Goal: Information Seeking & Learning: Learn about a topic

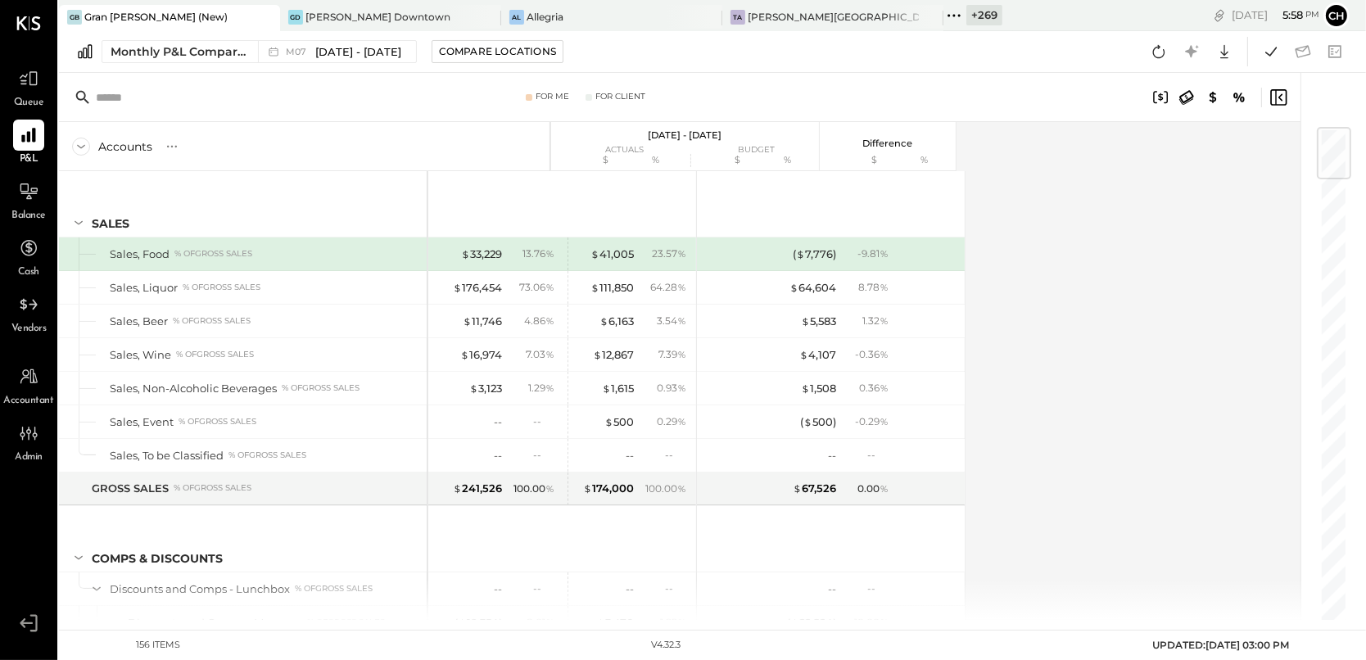
click at [943, 15] on icon at bounding box center [953, 15] width 21 height 21
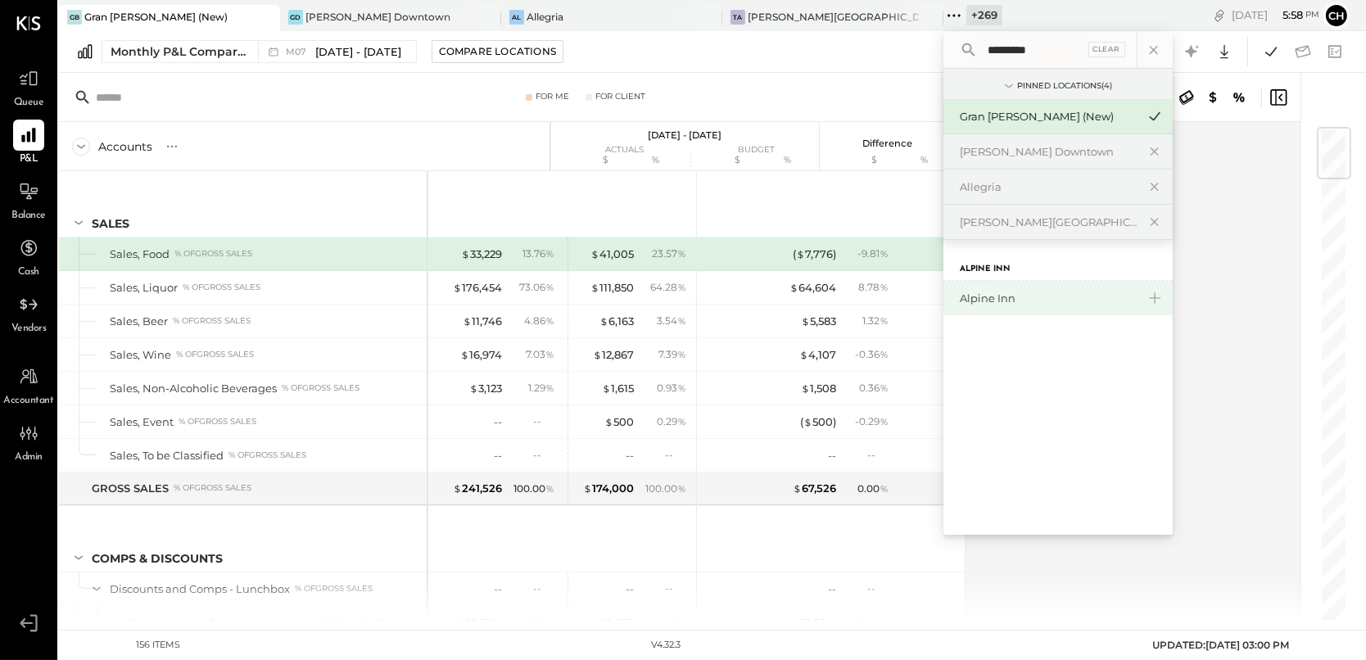
type input "*********"
click at [960, 296] on div "Alpine Inn" at bounding box center [1048, 299] width 177 height 16
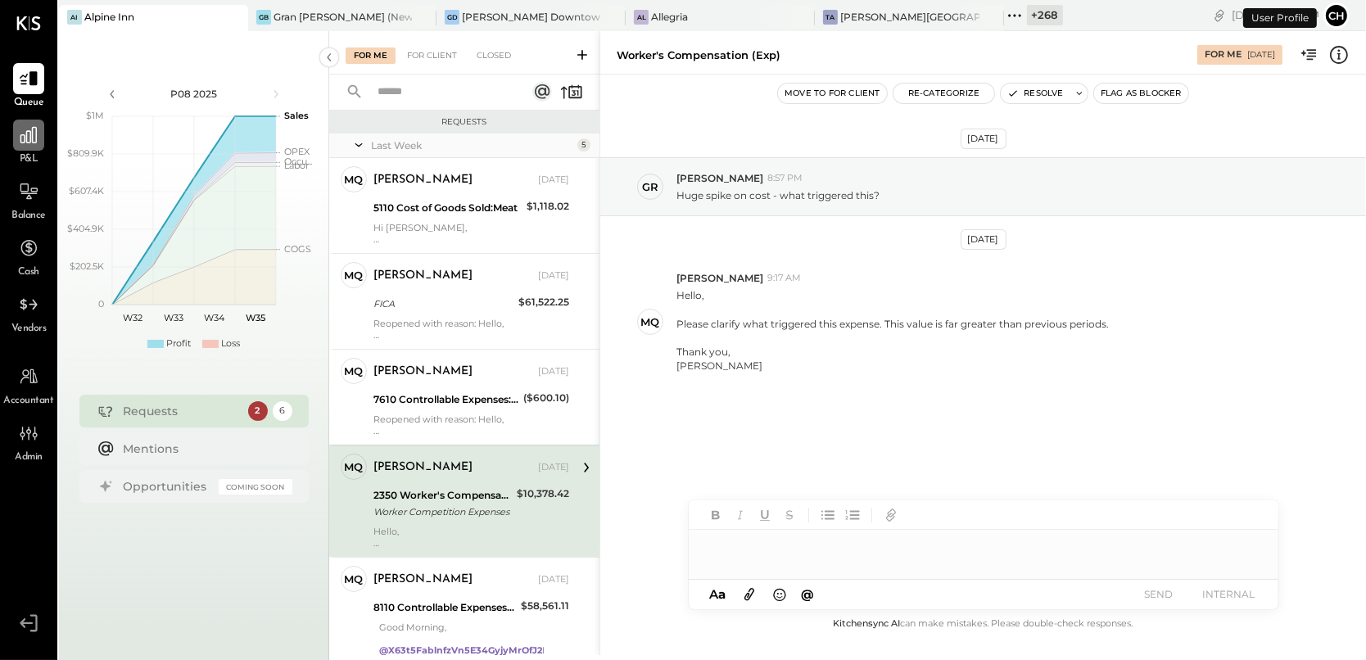
scroll to position [114, 0]
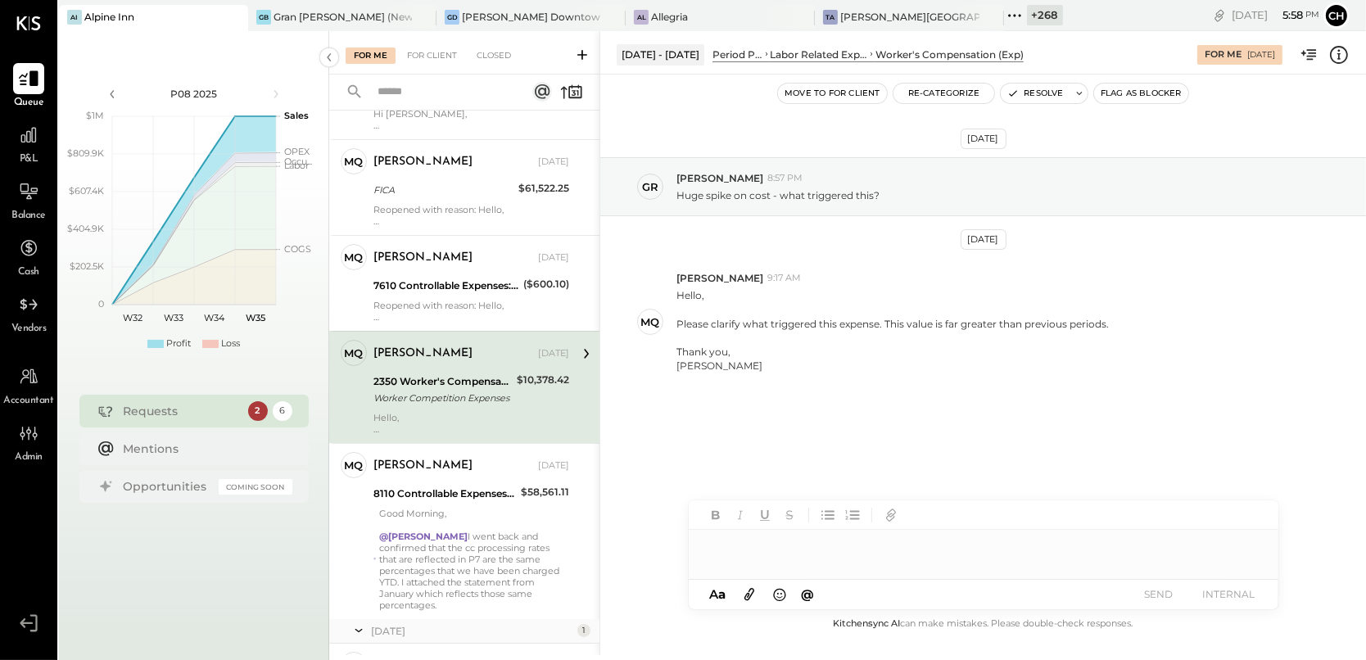
click at [27, 86] on icon at bounding box center [28, 78] width 21 height 21
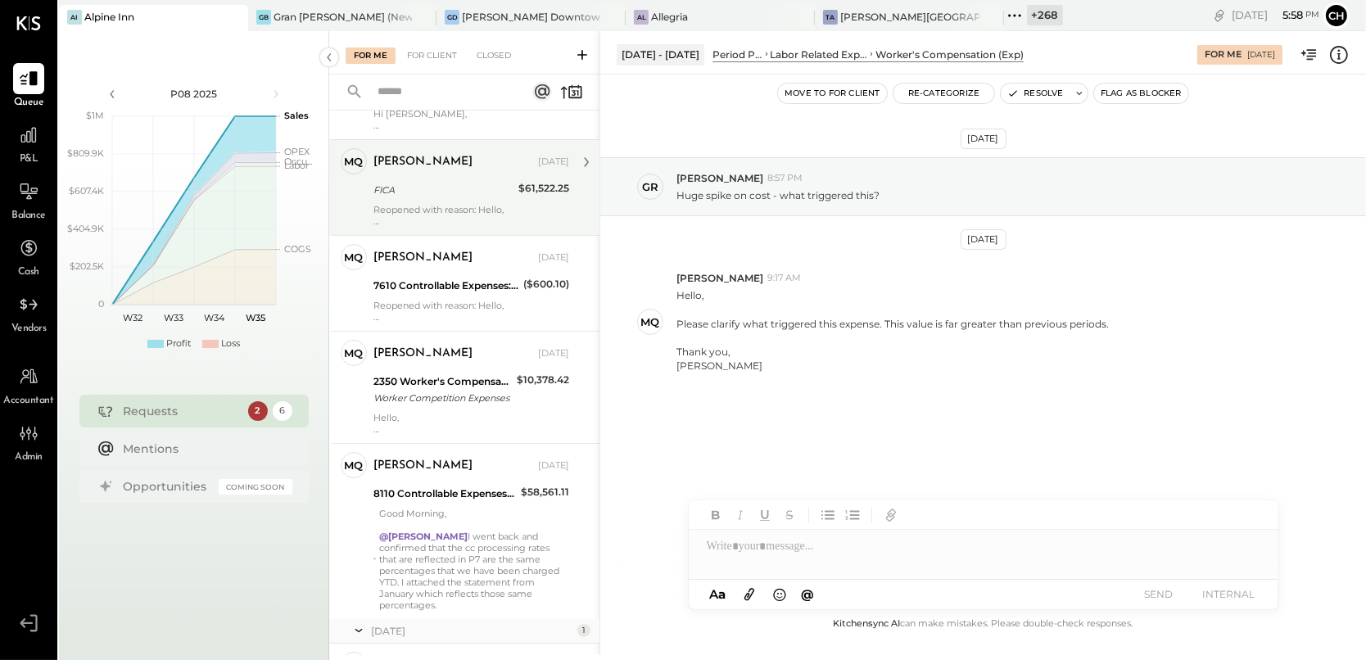
click at [474, 201] on div "[PERSON_NAME] [DATE] FICA $61,522.25 Reopened with reason: Hello, The flag open…" at bounding box center [471, 187] width 196 height 79
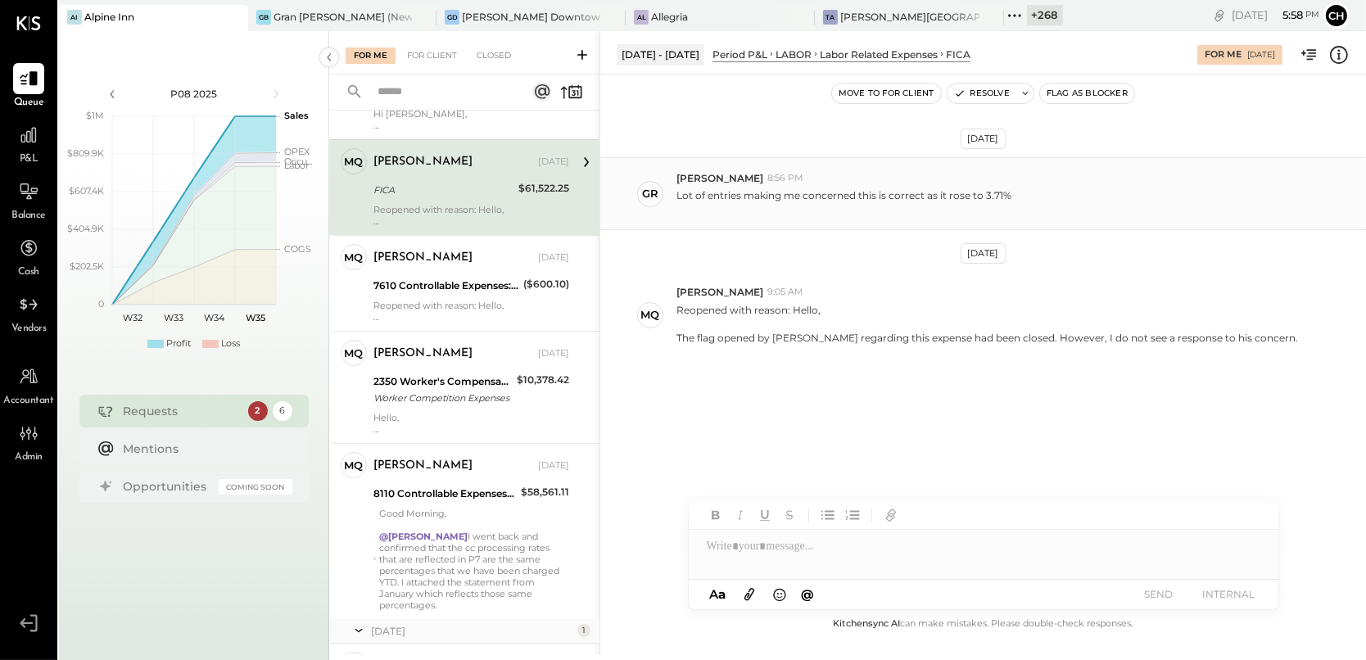
click at [718, 197] on p "Lot of entries making me concerned this is correct as it rose to 3.71%" at bounding box center [843, 202] width 335 height 28
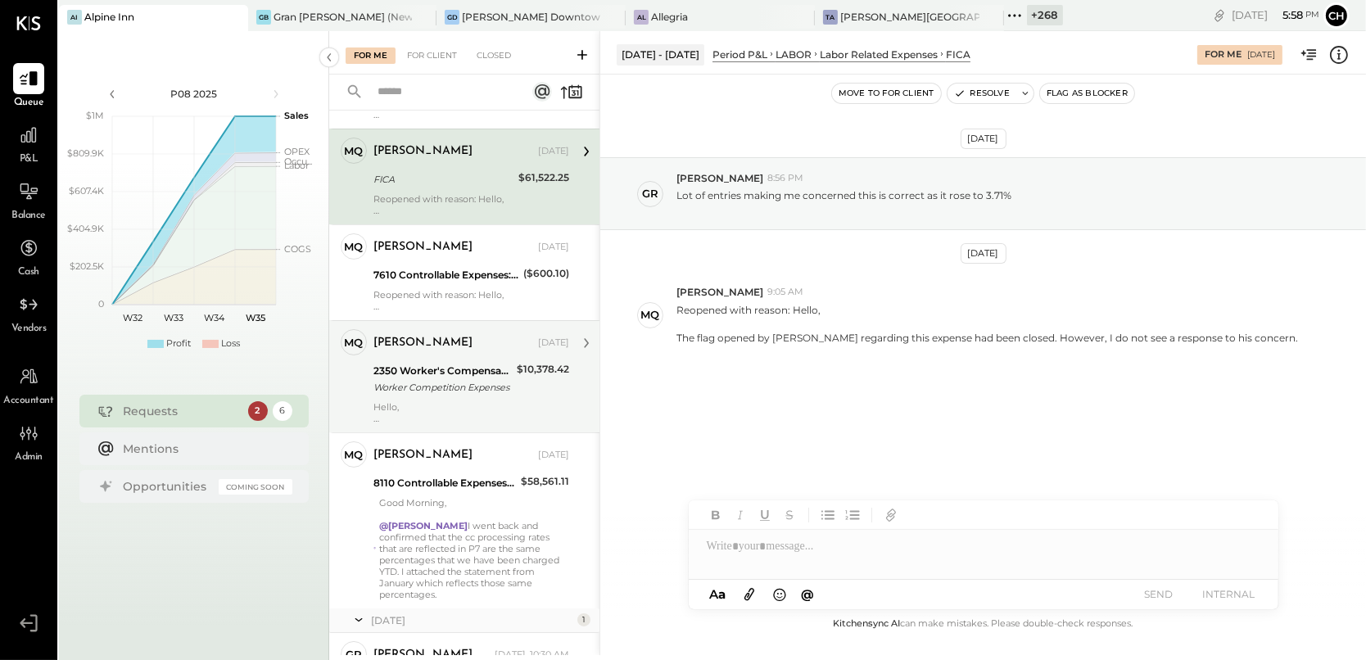
scroll to position [125, 0]
click at [468, 362] on div "2350 Worker's Compensation" at bounding box center [442, 370] width 138 height 16
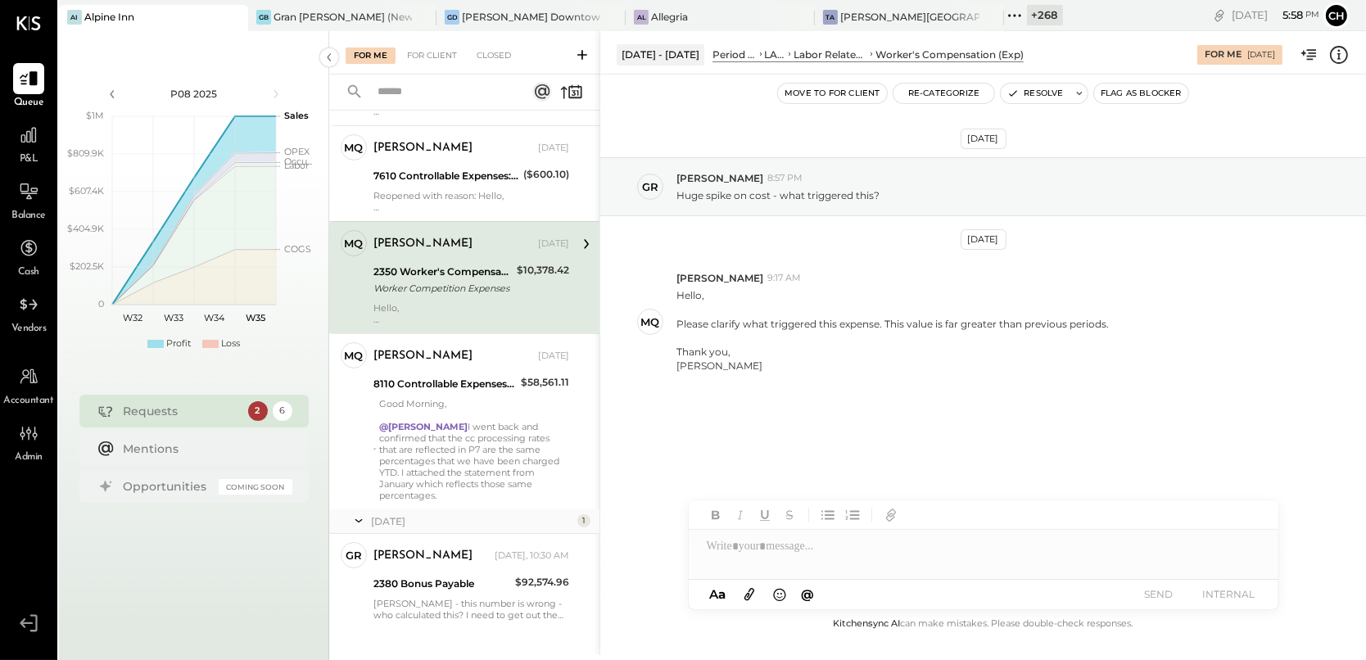
scroll to position [227, 0]
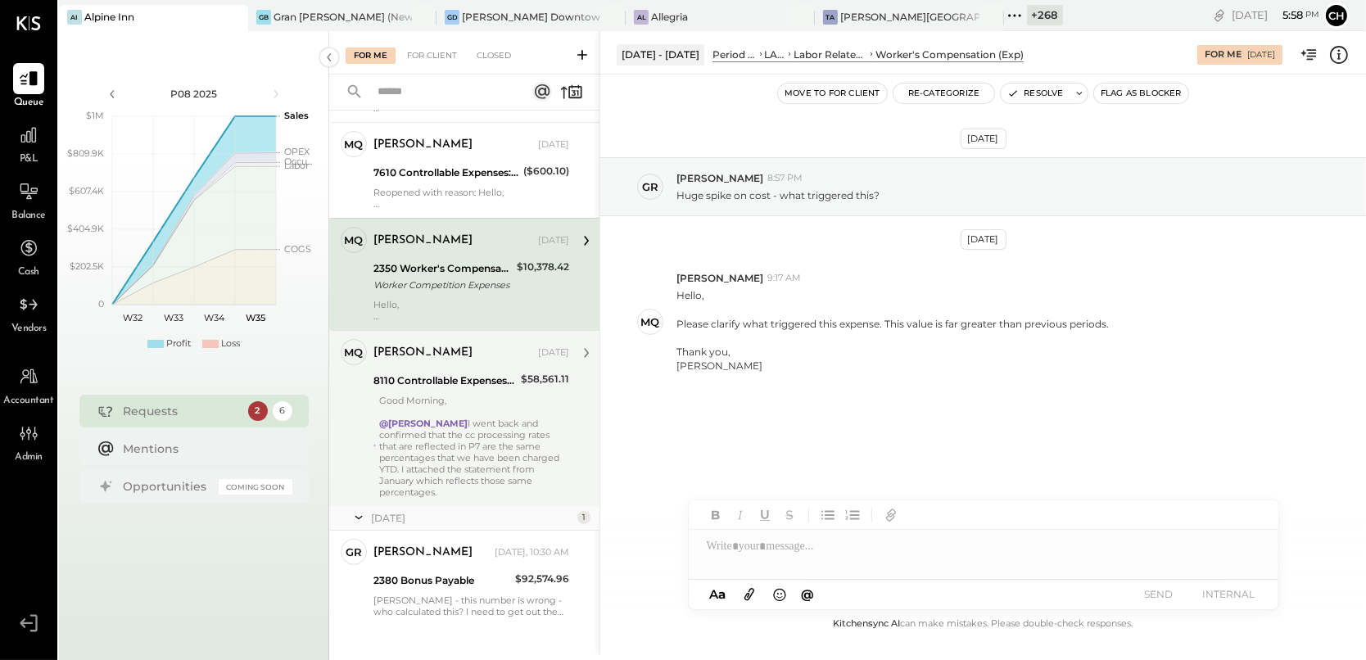
click at [472, 402] on div "Good Morning, @[PERSON_NAME] went back and confirmed that the cc processing rat…" at bounding box center [474, 446] width 190 height 103
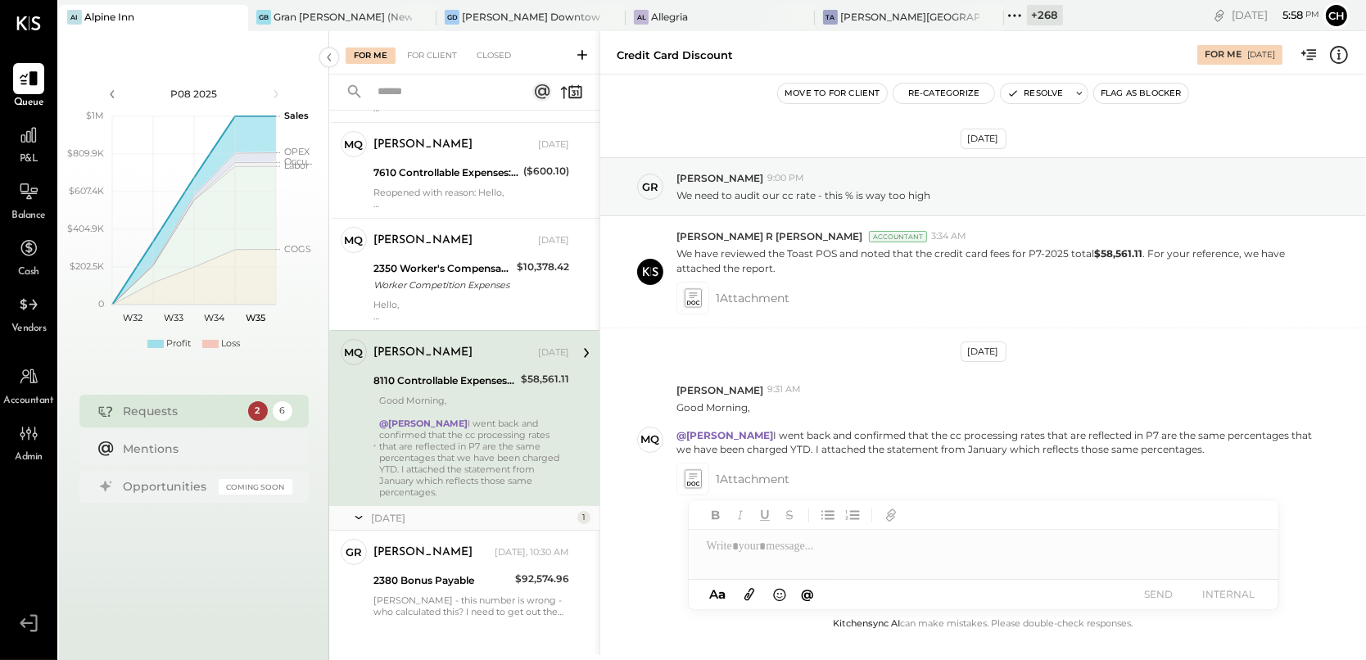
scroll to position [16, 0]
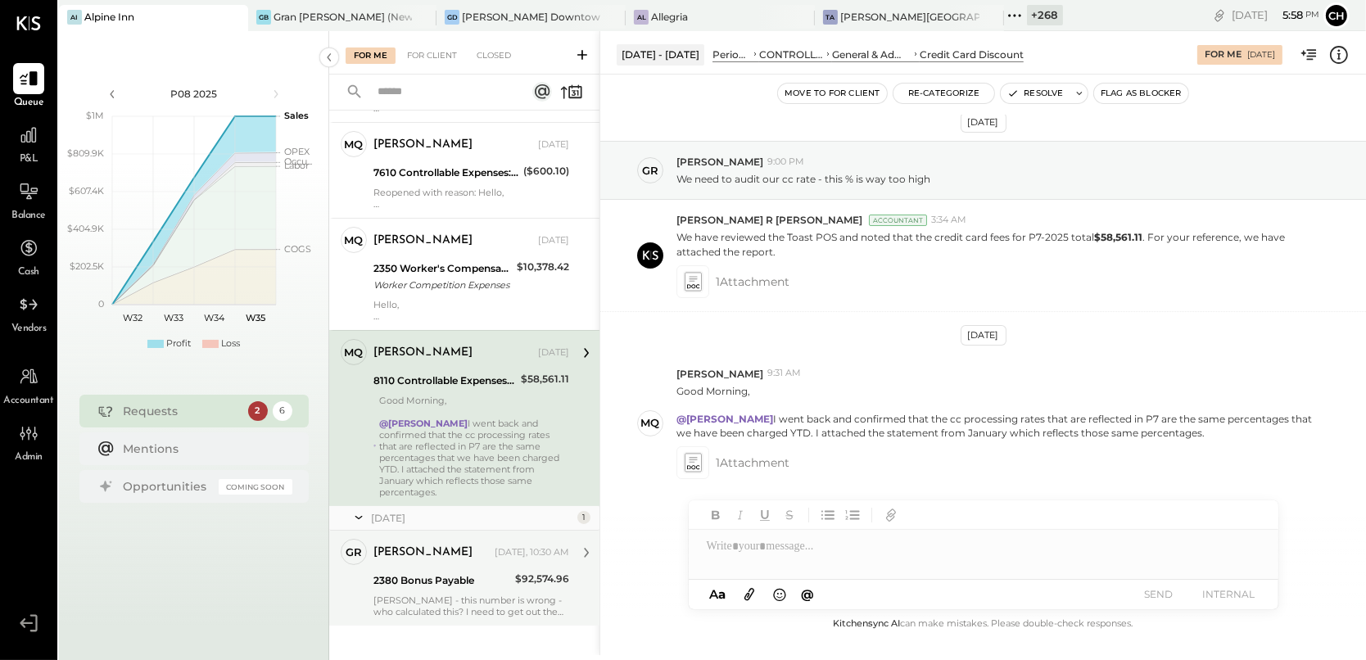
click at [463, 572] on div "2380 Bonus Payable" at bounding box center [441, 580] width 137 height 16
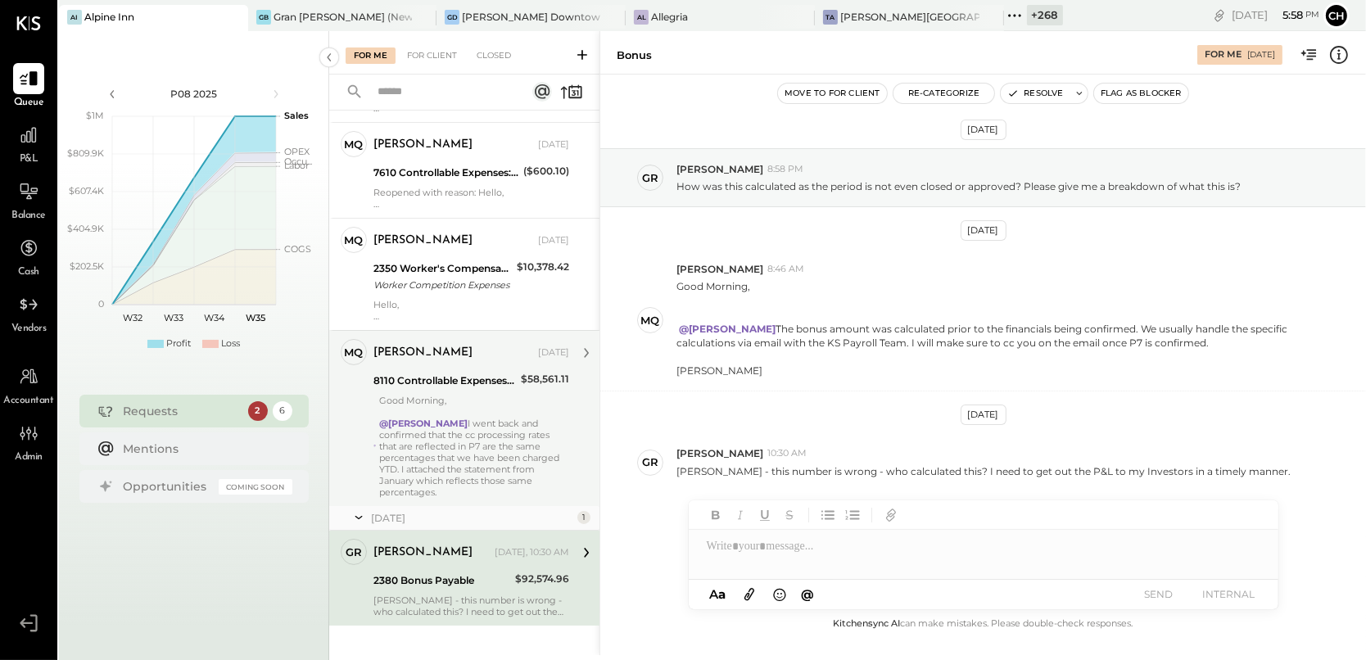
scroll to position [8, 0]
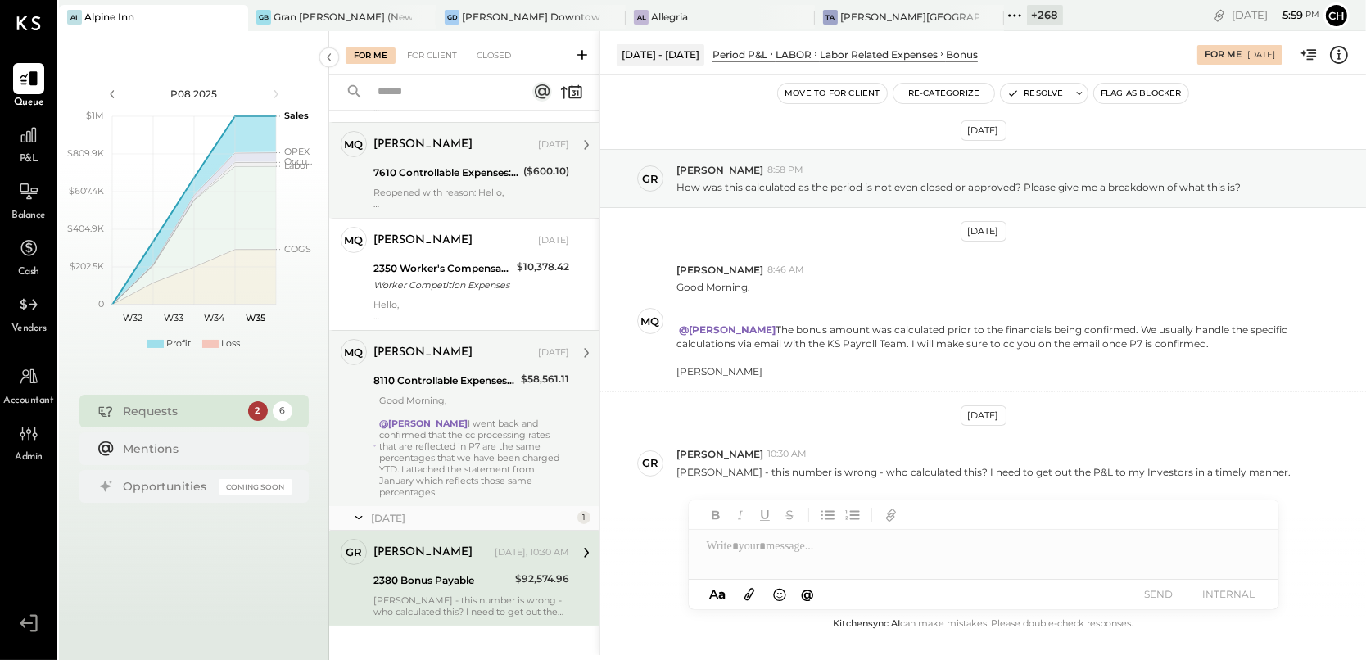
click at [468, 174] on div "7610 Controllable Expenses:Meals Research" at bounding box center [445, 173] width 145 height 16
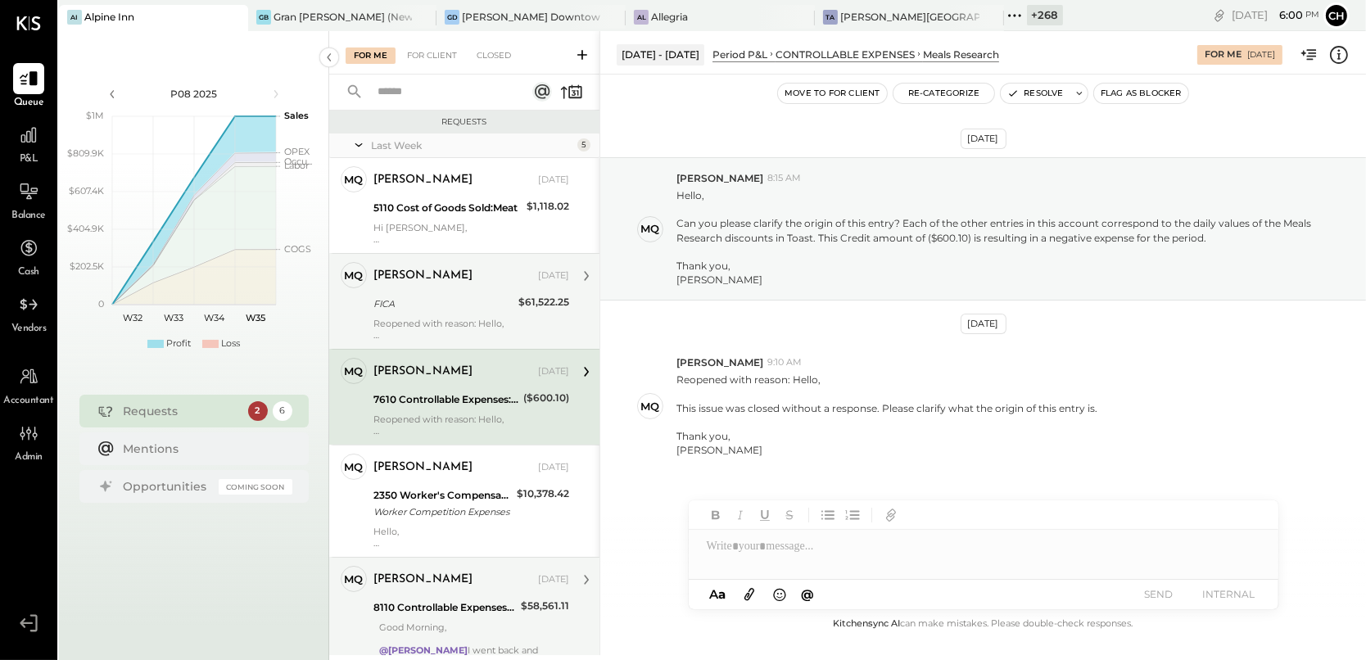
click at [427, 307] on div "FICA" at bounding box center [443, 304] width 140 height 16
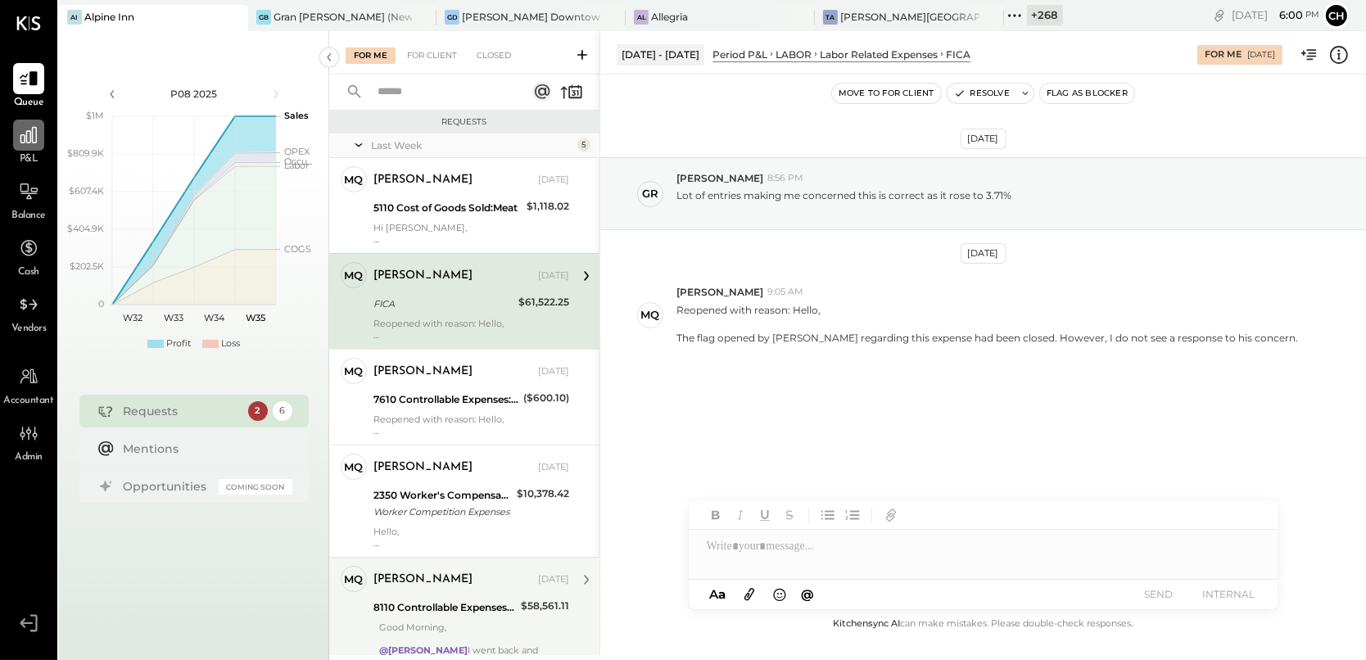
click at [24, 135] on icon at bounding box center [28, 135] width 16 height 16
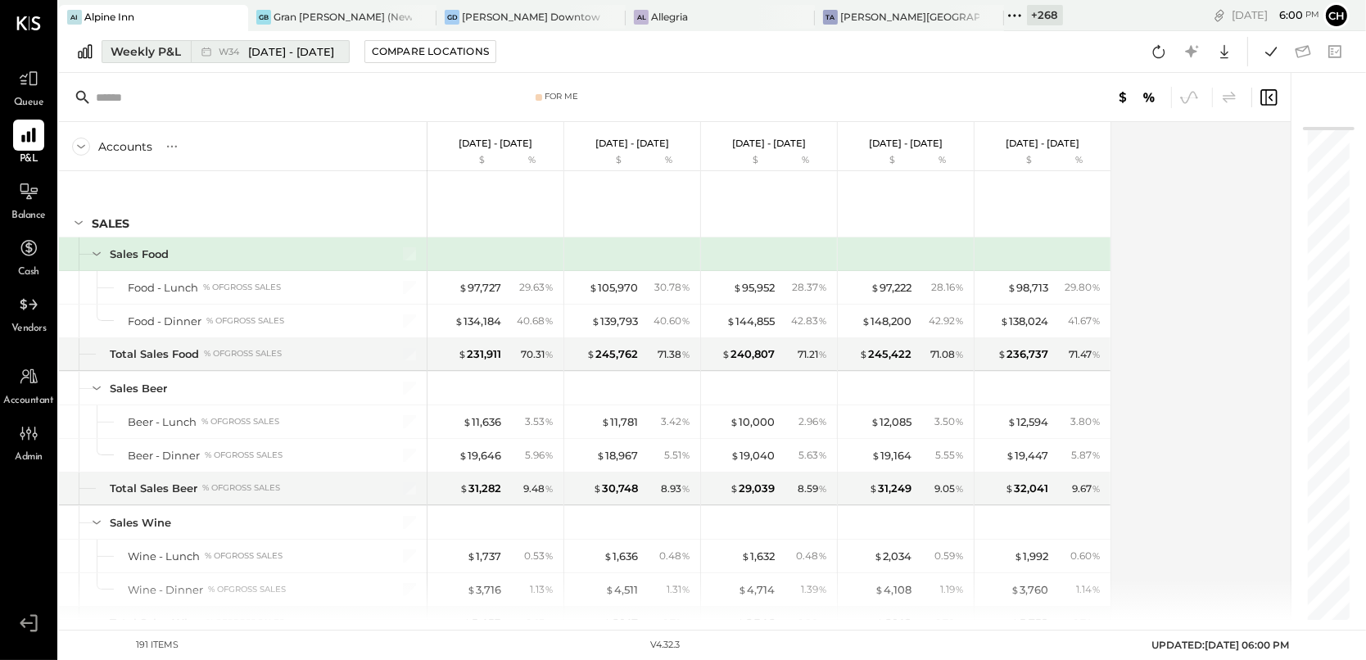
click at [187, 48] on button "Weekly P&L W34 [DATE] - [DATE]" at bounding box center [226, 51] width 248 height 23
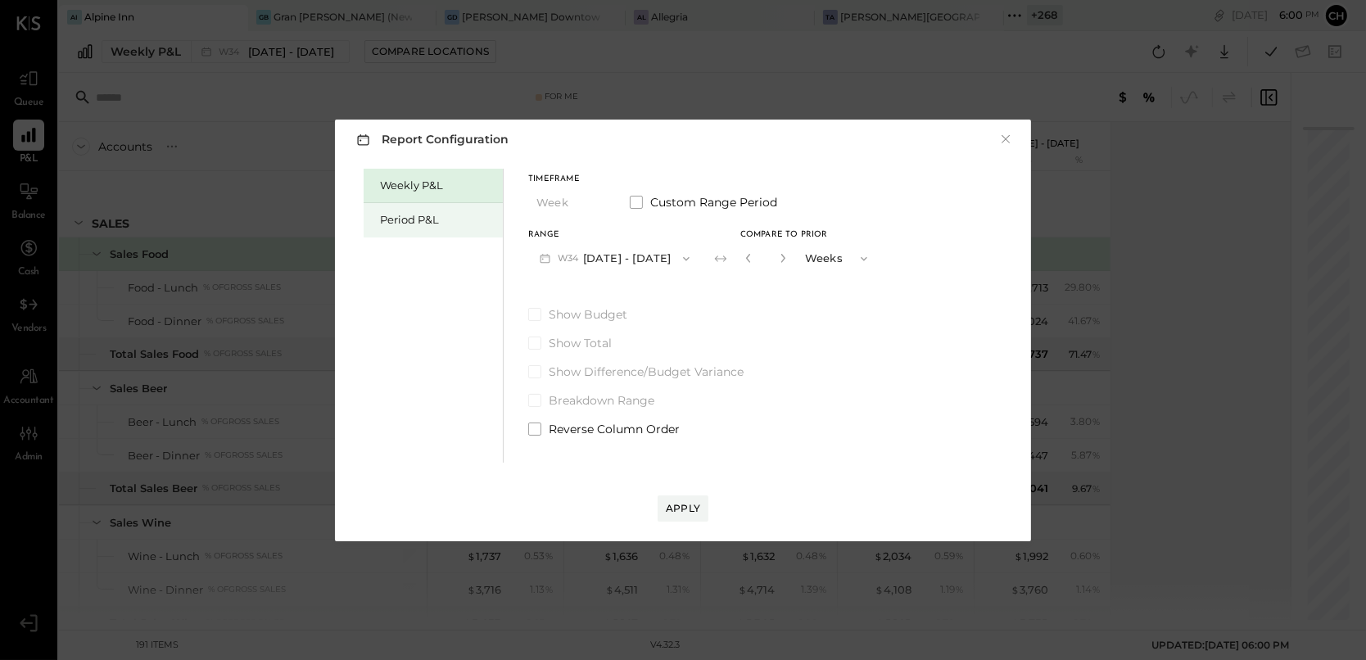
click at [398, 213] on div "Period P&L" at bounding box center [437, 220] width 115 height 16
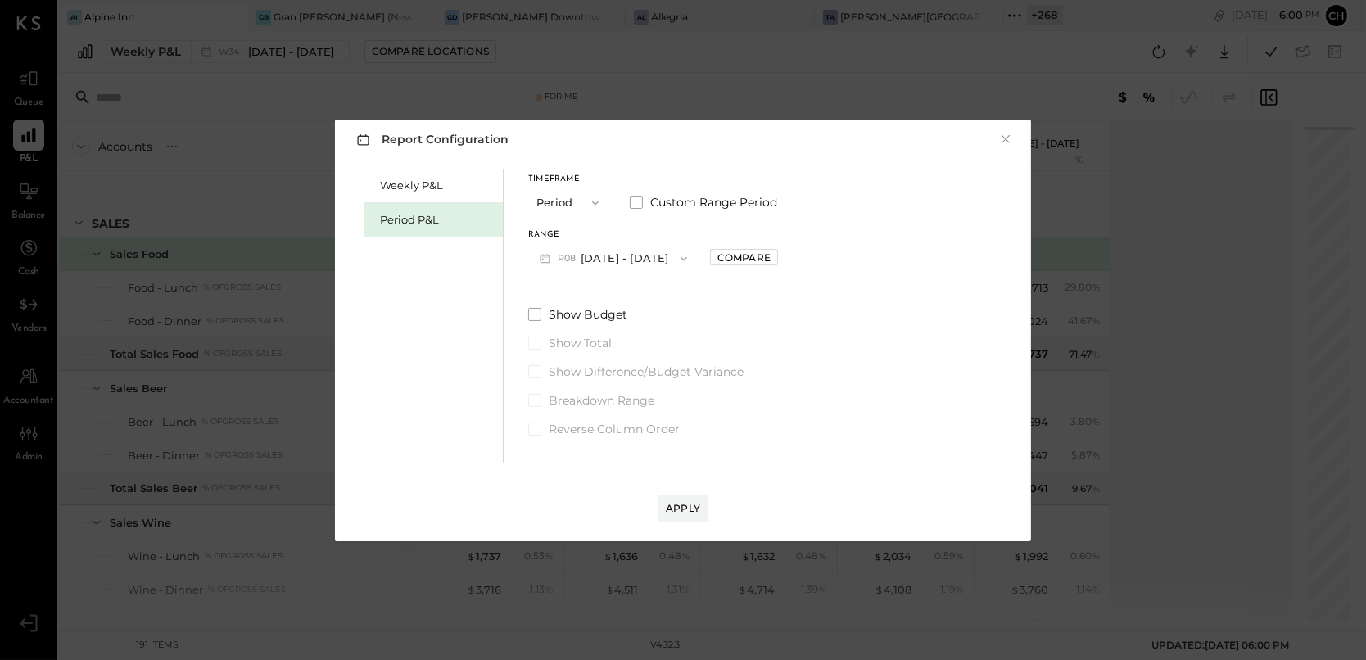
click at [621, 256] on button "P08 [DATE] - [DATE]" at bounding box center [613, 258] width 170 height 30
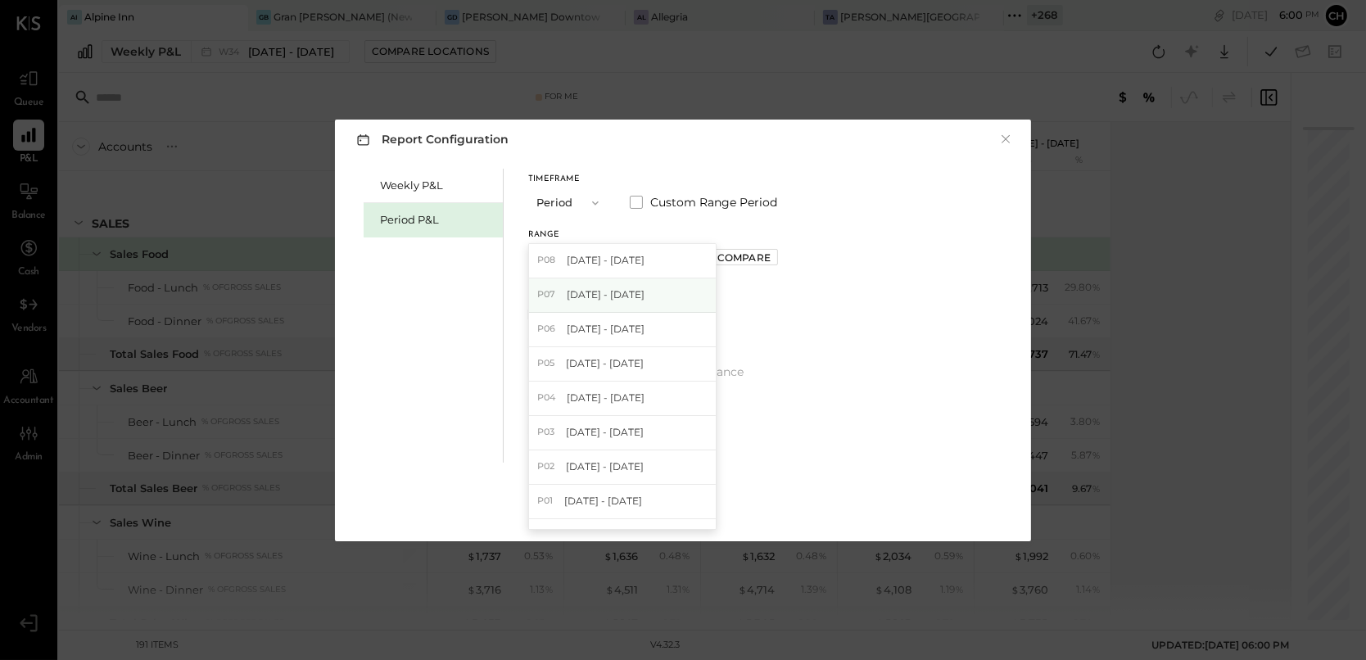
click at [626, 300] on span "[DATE] - [DATE]" at bounding box center [606, 294] width 78 height 14
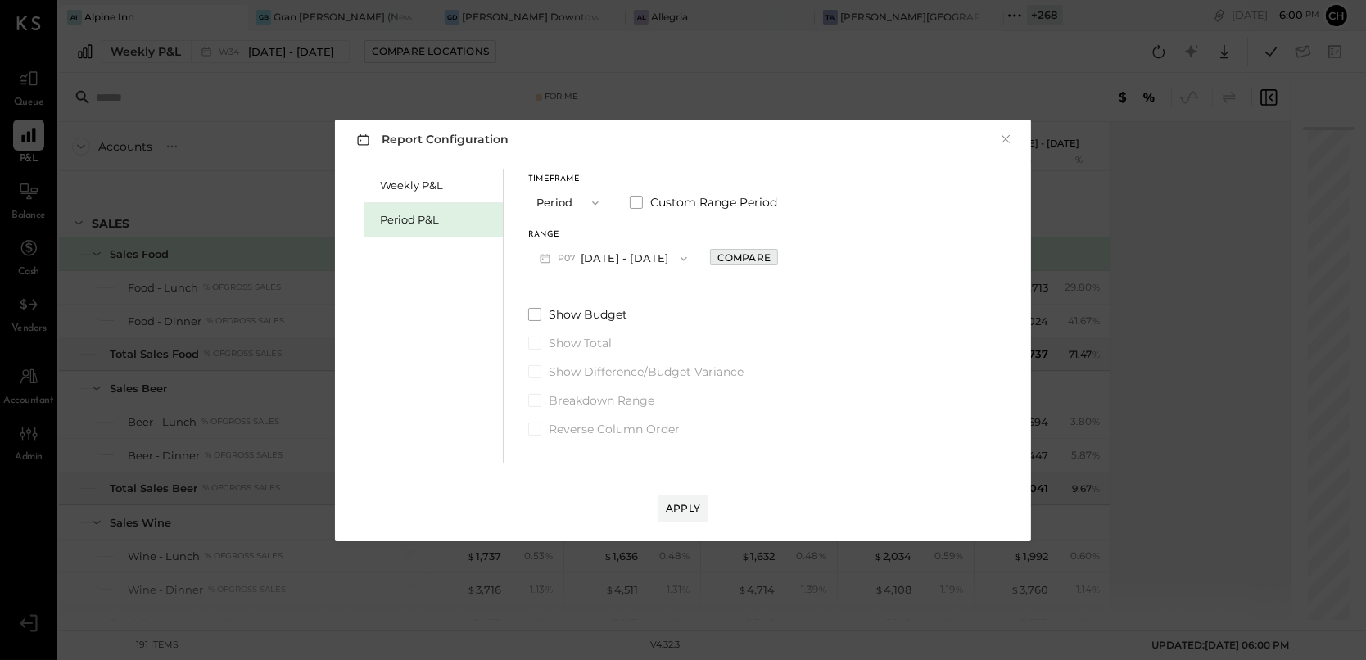
click at [758, 257] on div "Compare" at bounding box center [743, 258] width 53 height 14
click at [685, 508] on div "Apply" at bounding box center [683, 508] width 34 height 14
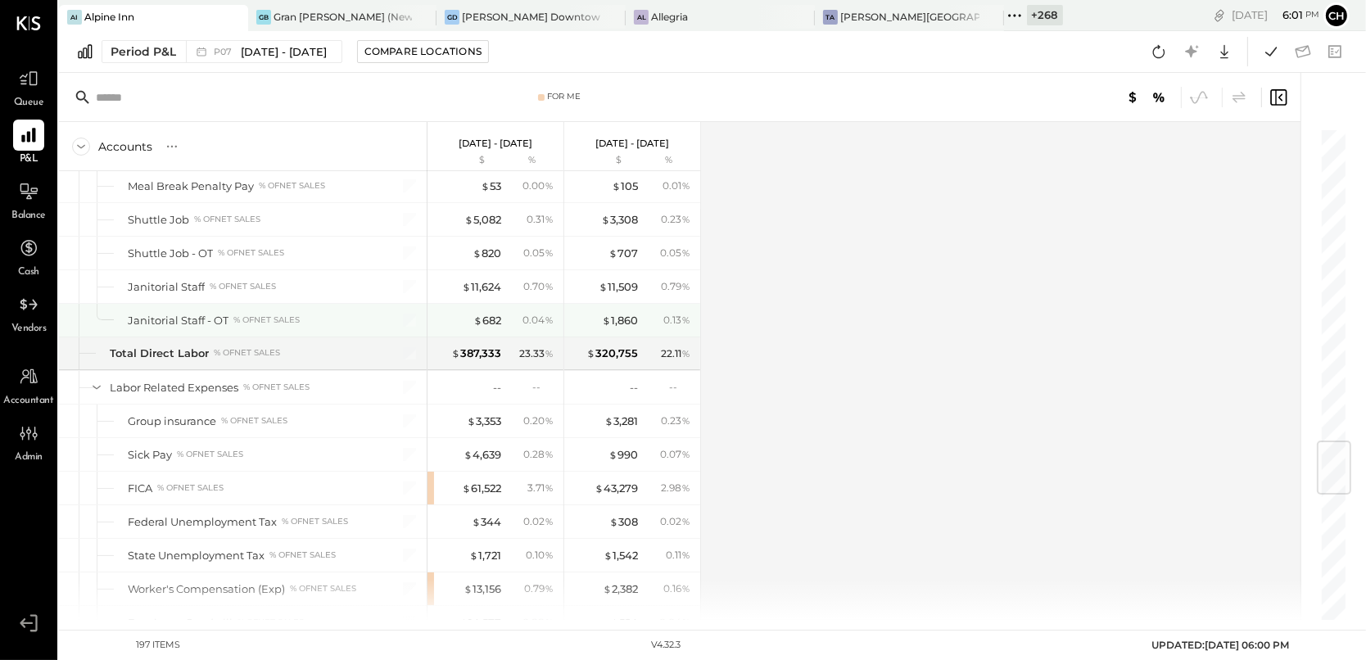
scroll to position [2620, 0]
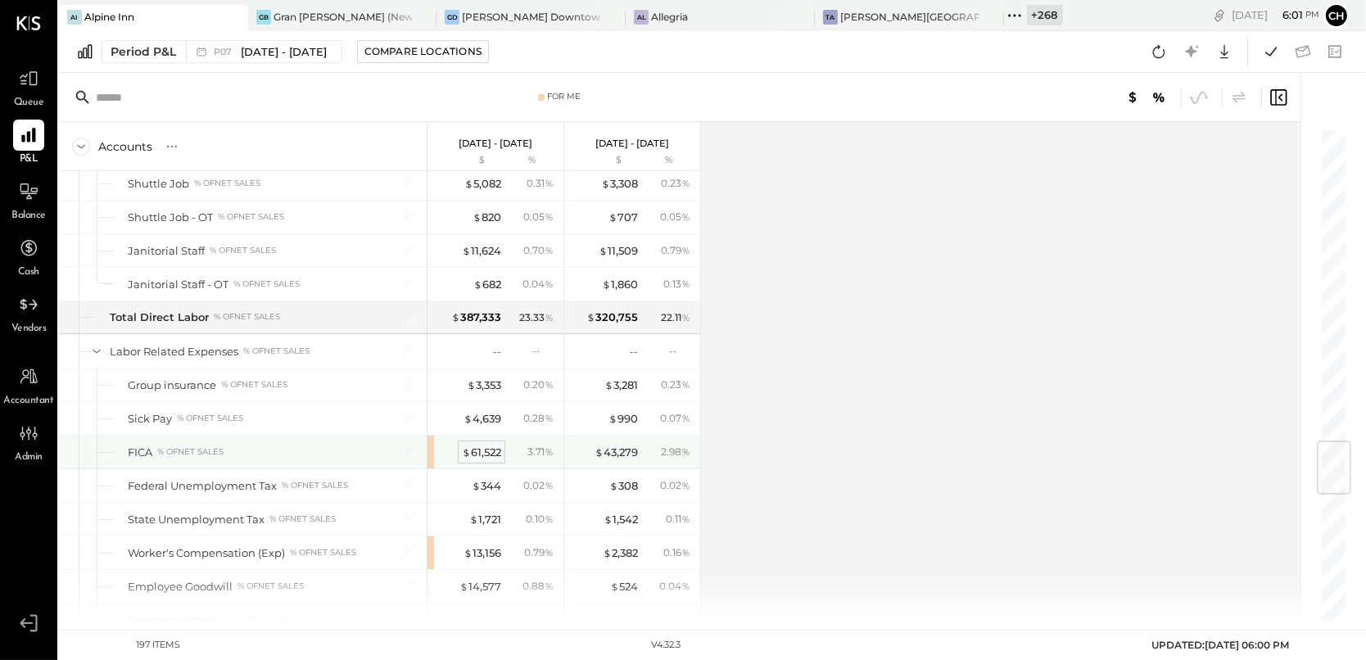
click at [473, 445] on div "$ 61,522" at bounding box center [481, 453] width 39 height 16
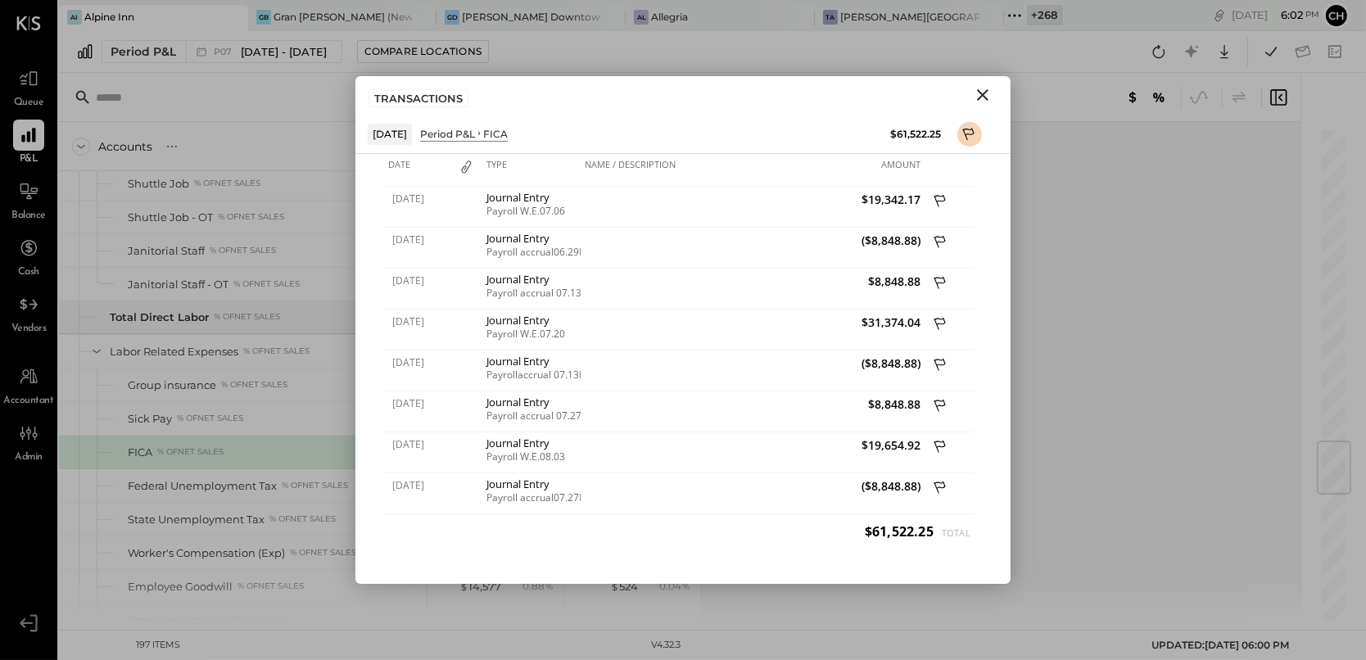
click at [983, 91] on icon "Close" at bounding box center [983, 95] width 20 height 20
click at [983, 91] on div at bounding box center [1024, 97] width 526 height 21
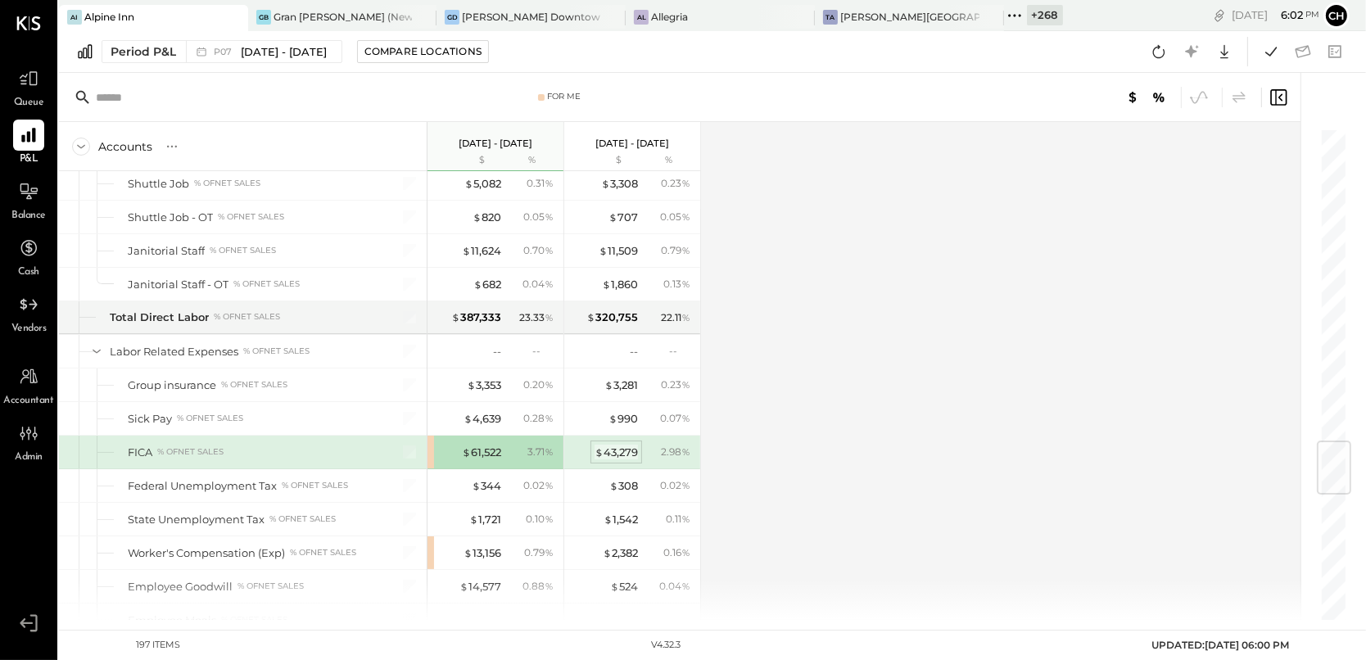
click at [620, 450] on div "$ 43,279" at bounding box center [615, 453] width 43 height 16
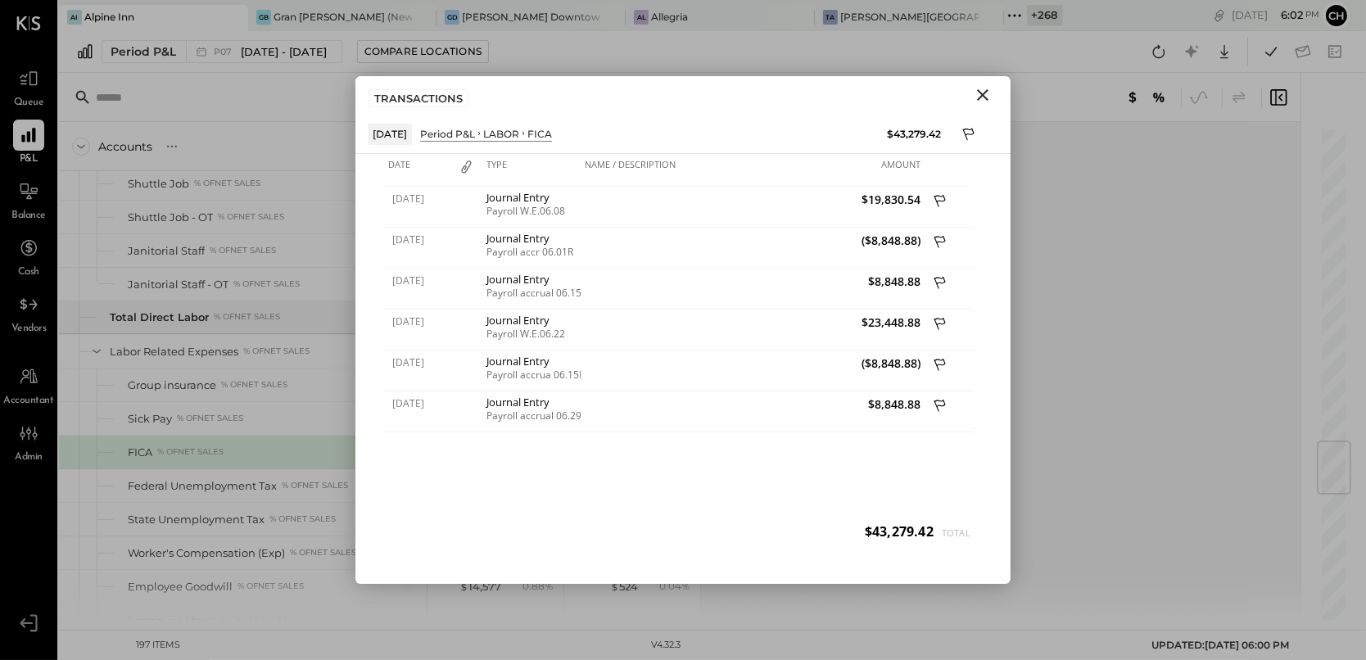
click at [983, 94] on icon "Close" at bounding box center [982, 94] width 11 height 11
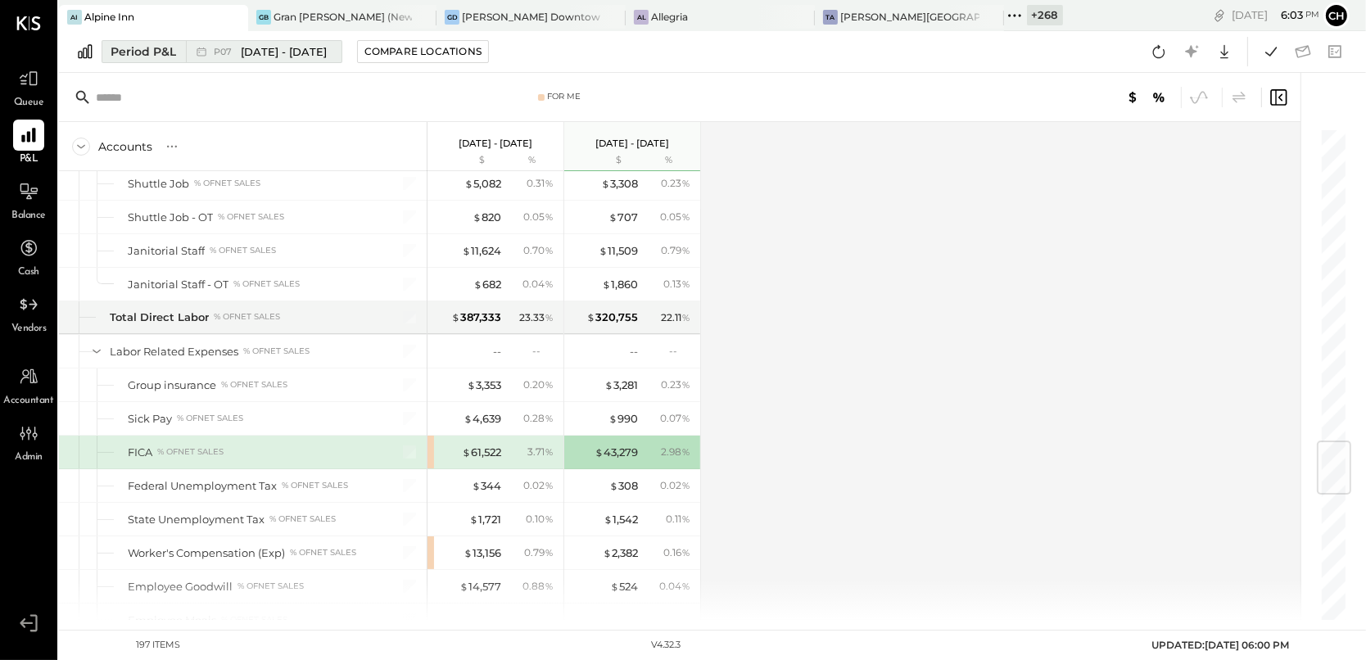
click at [299, 51] on span "[DATE] - [DATE]" at bounding box center [284, 52] width 86 height 16
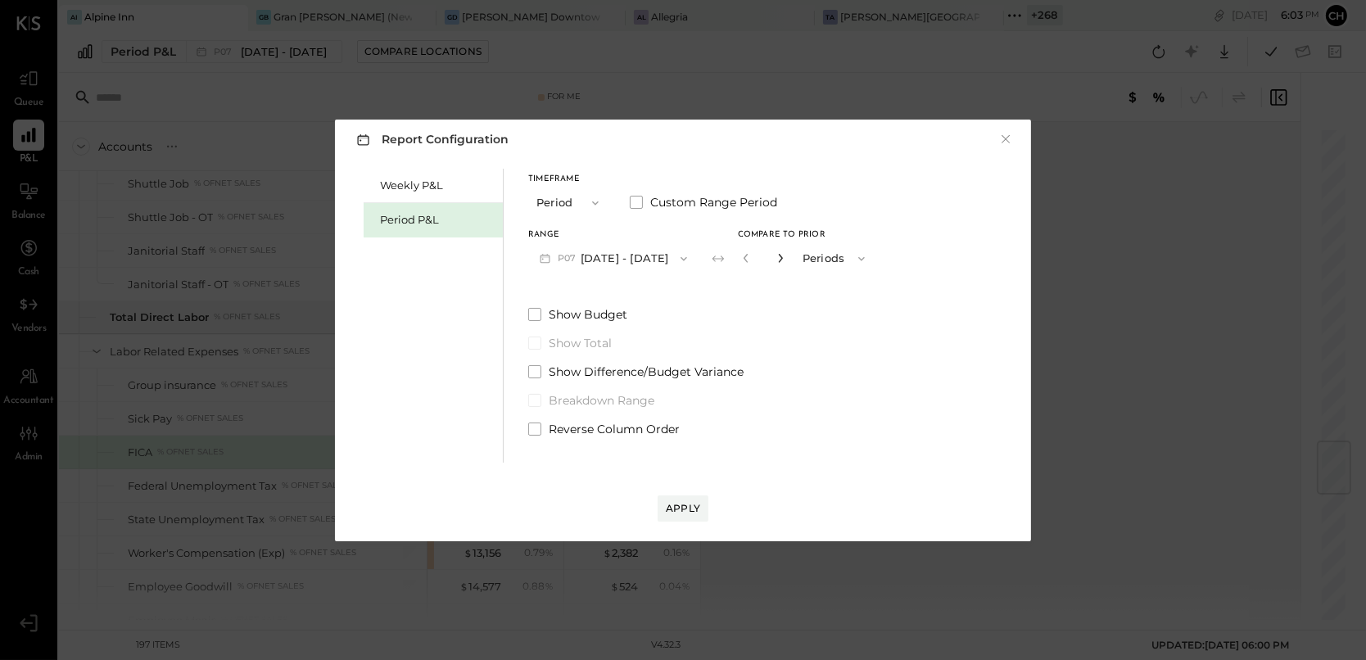
click at [782, 256] on icon "button" at bounding box center [780, 258] width 4 height 9
type input "*"
click at [689, 513] on div "Apply" at bounding box center [683, 508] width 34 height 14
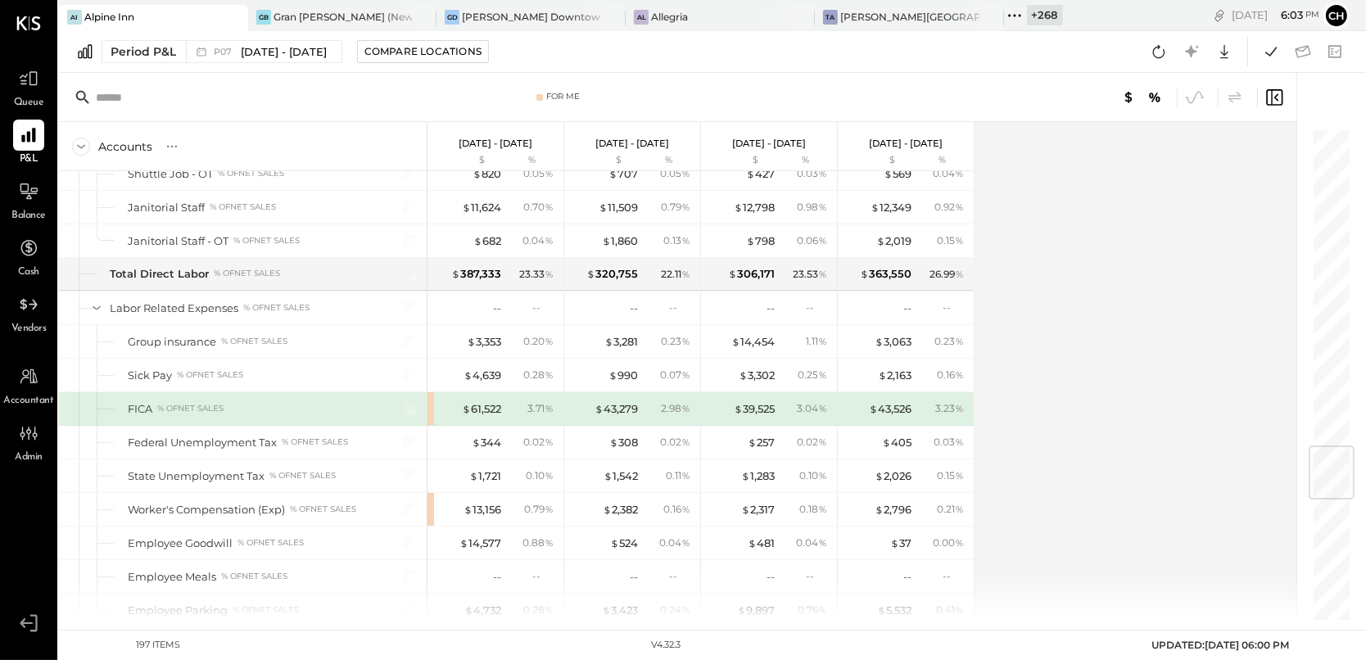
scroll to position [2667, 0]
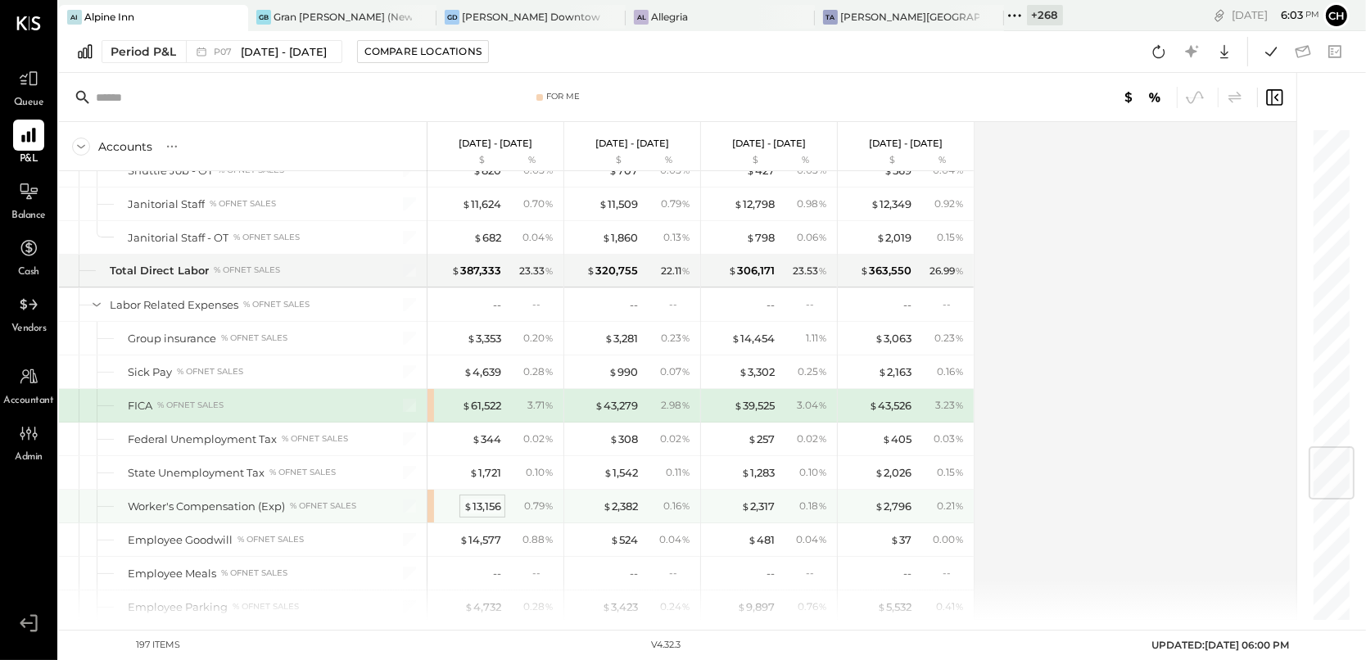
click at [480, 499] on div "$ 13,156" at bounding box center [482, 507] width 38 height 16
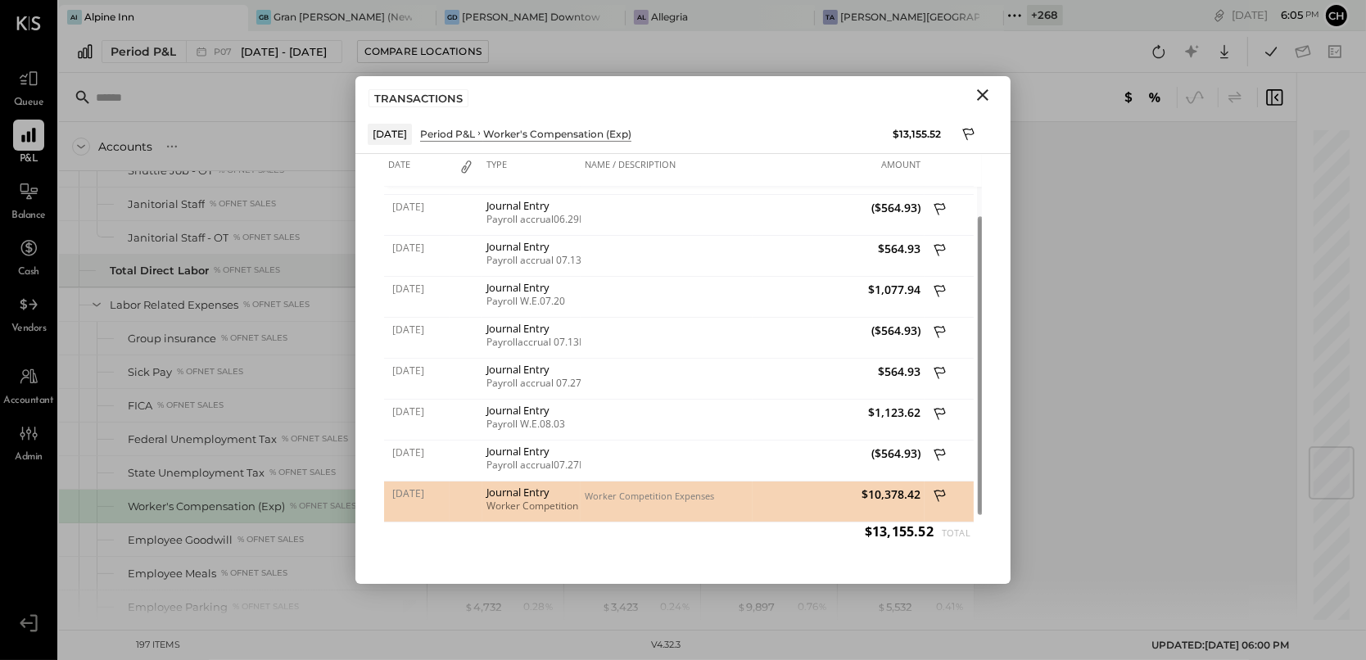
click at [987, 97] on icon "Close" at bounding box center [983, 95] width 20 height 20
click at [987, 97] on div at bounding box center [1022, 97] width 525 height 21
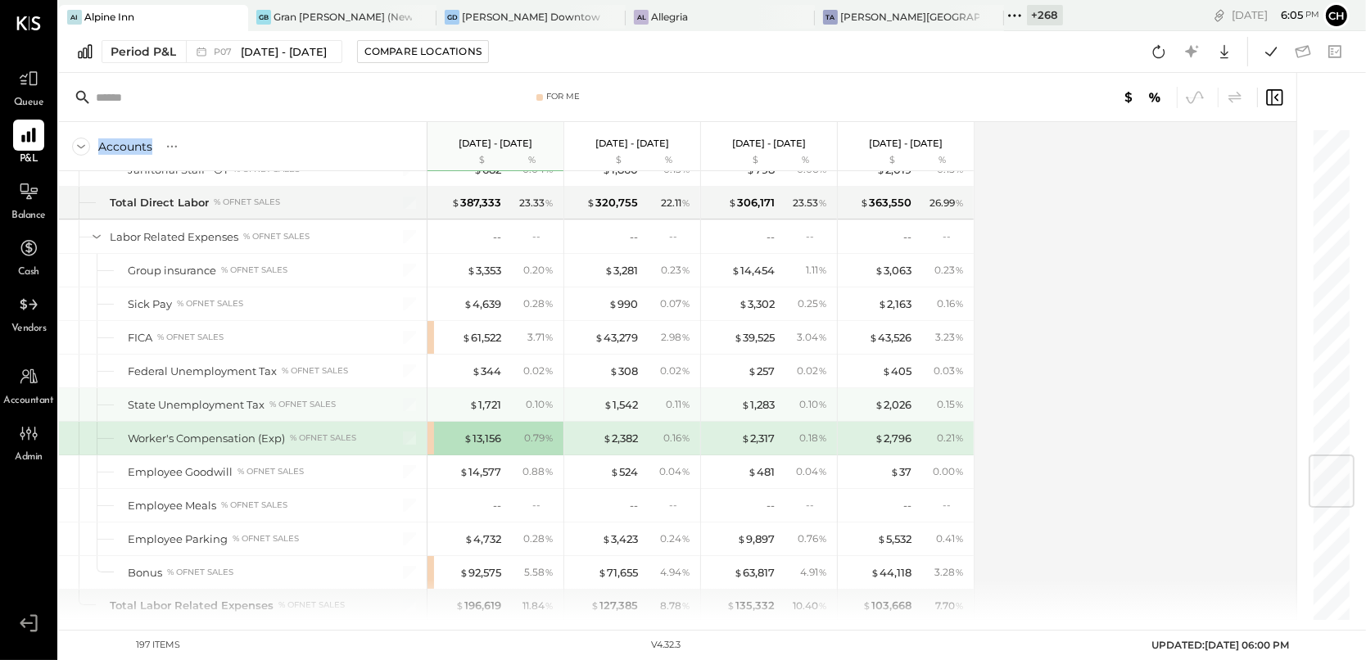
scroll to position [2737, 0]
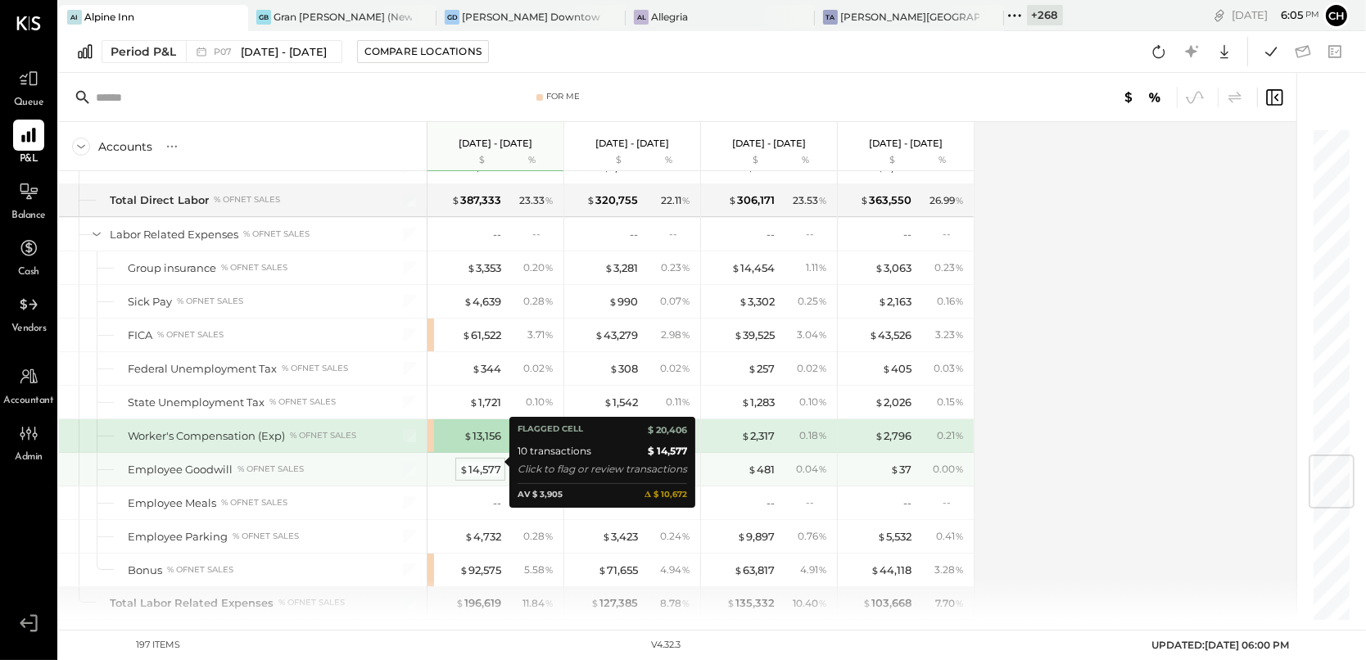
click at [490, 465] on div "$ 14,577" at bounding box center [480, 470] width 42 height 16
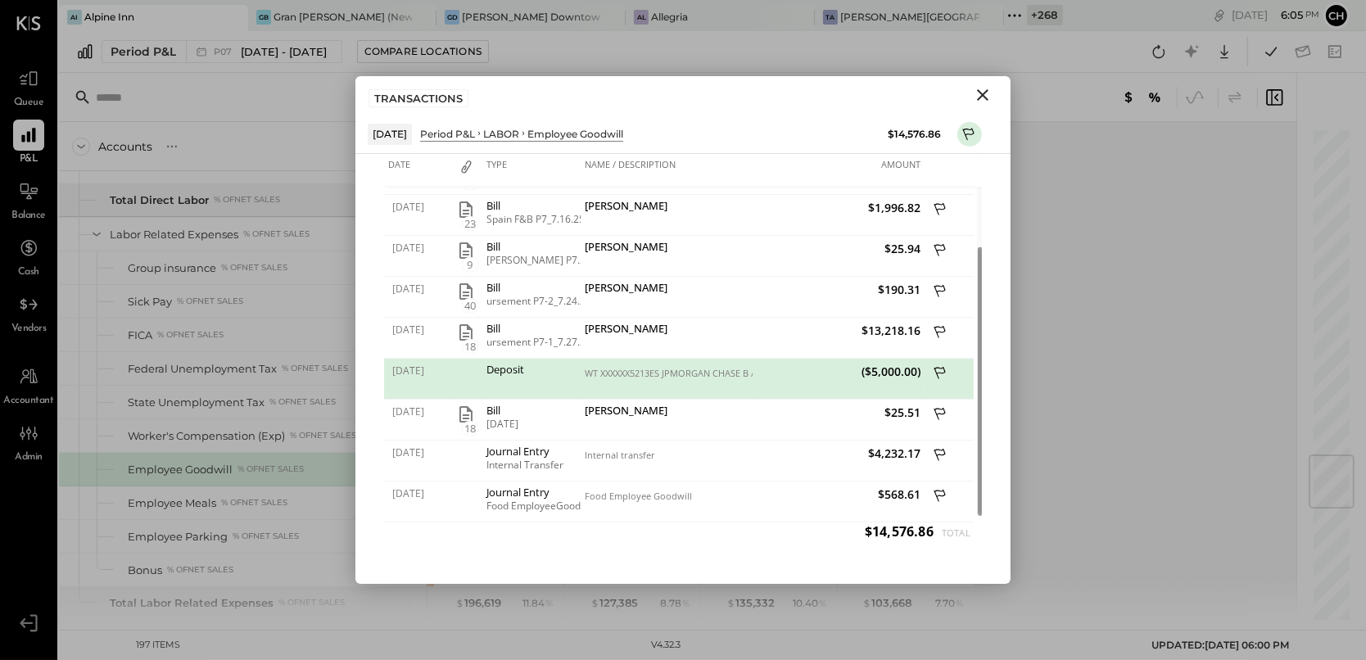
click at [983, 93] on icon "Close" at bounding box center [982, 94] width 11 height 11
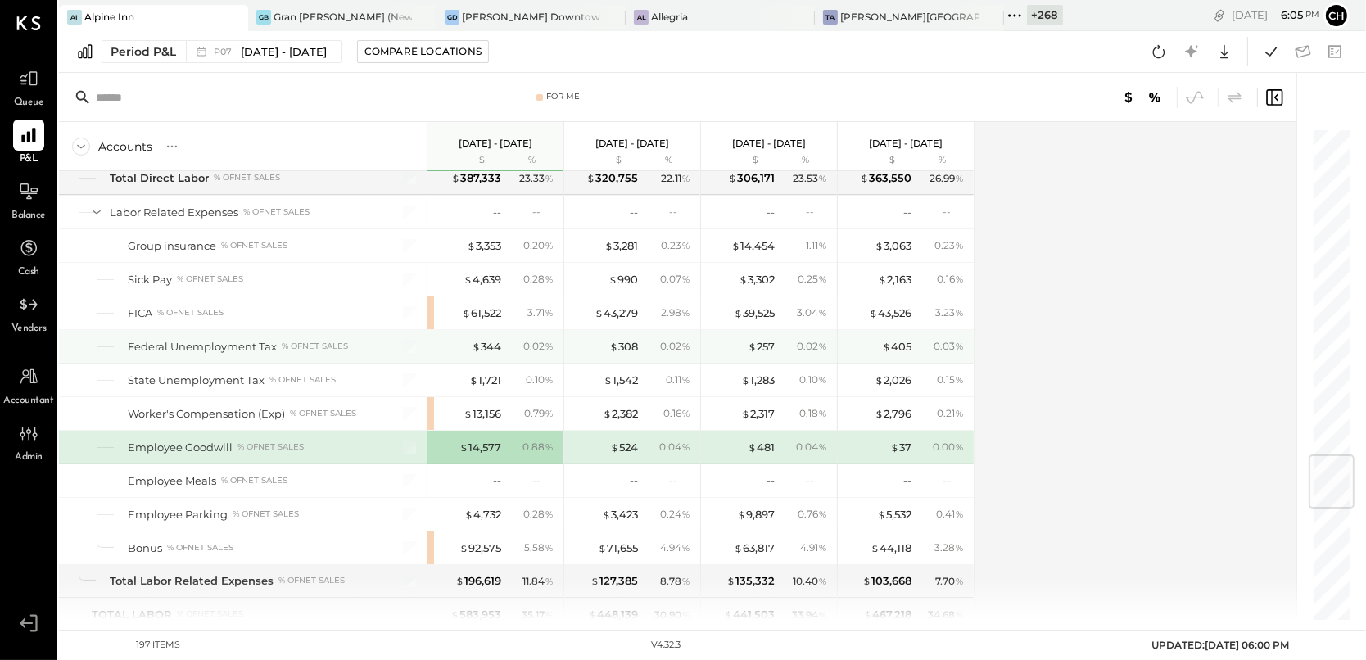
scroll to position [2810, 0]
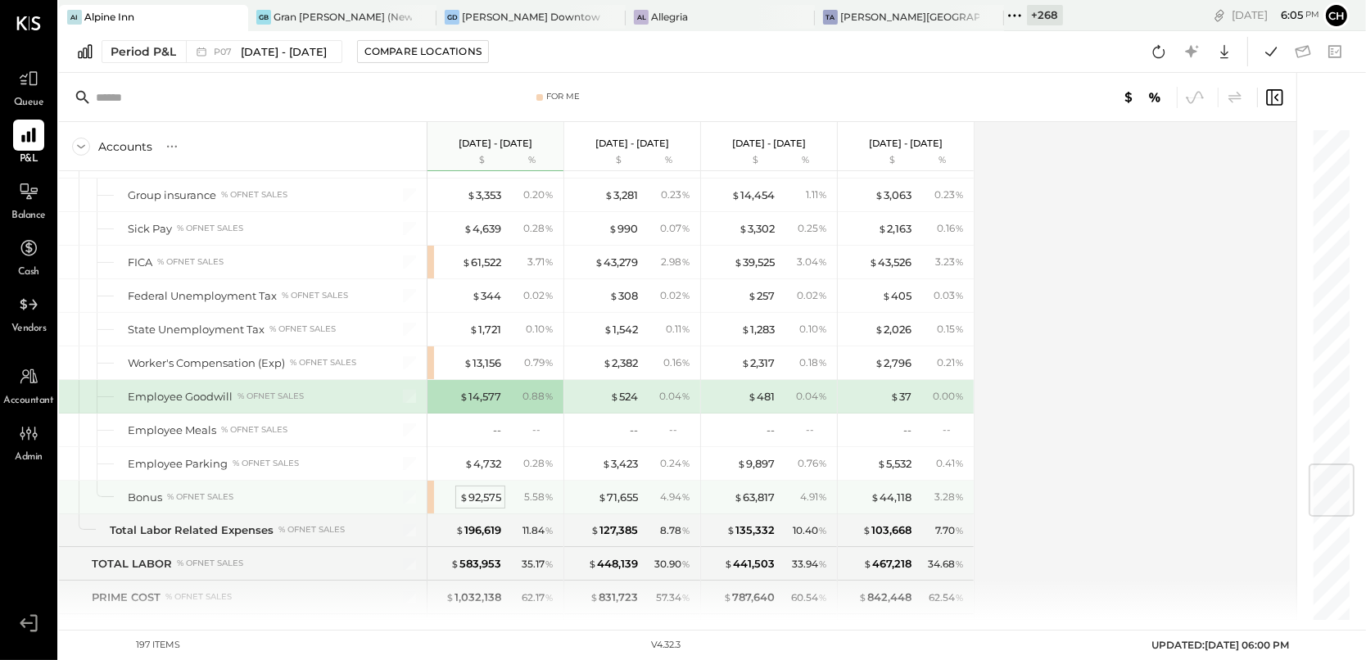
click at [477, 495] on div "$ 92,575" at bounding box center [480, 498] width 42 height 16
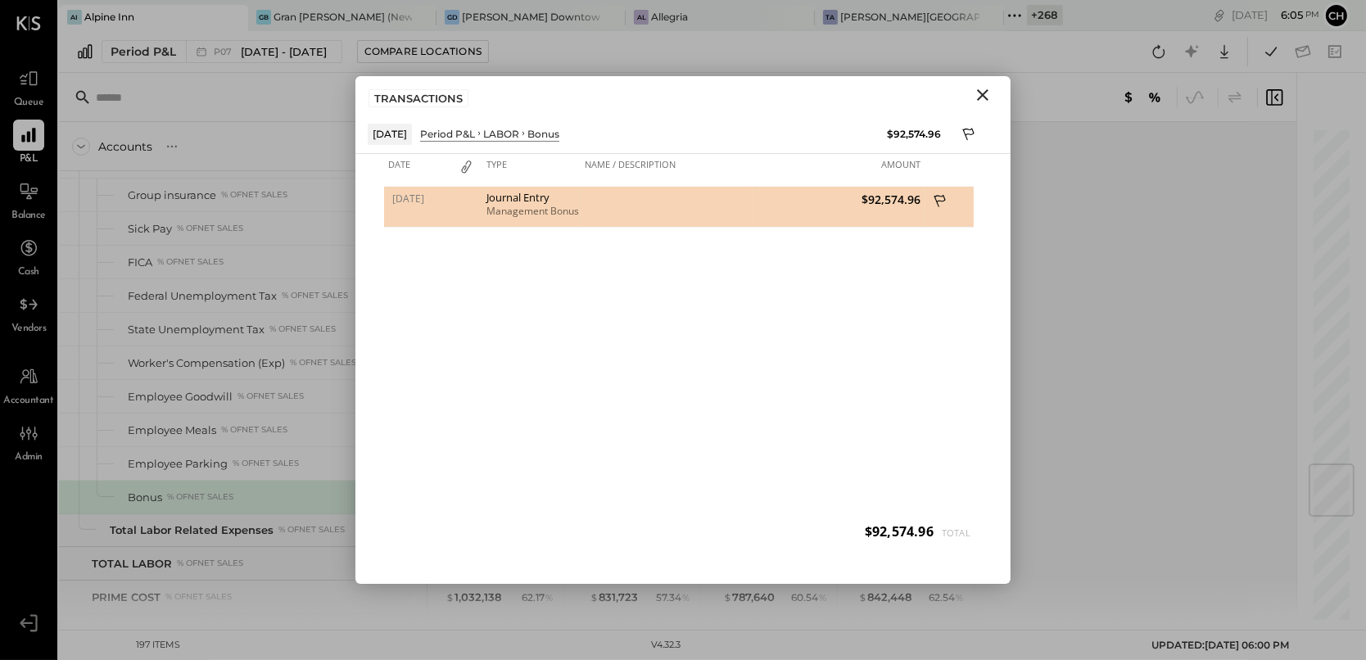
click at [980, 95] on icon "Close" at bounding box center [983, 95] width 20 height 20
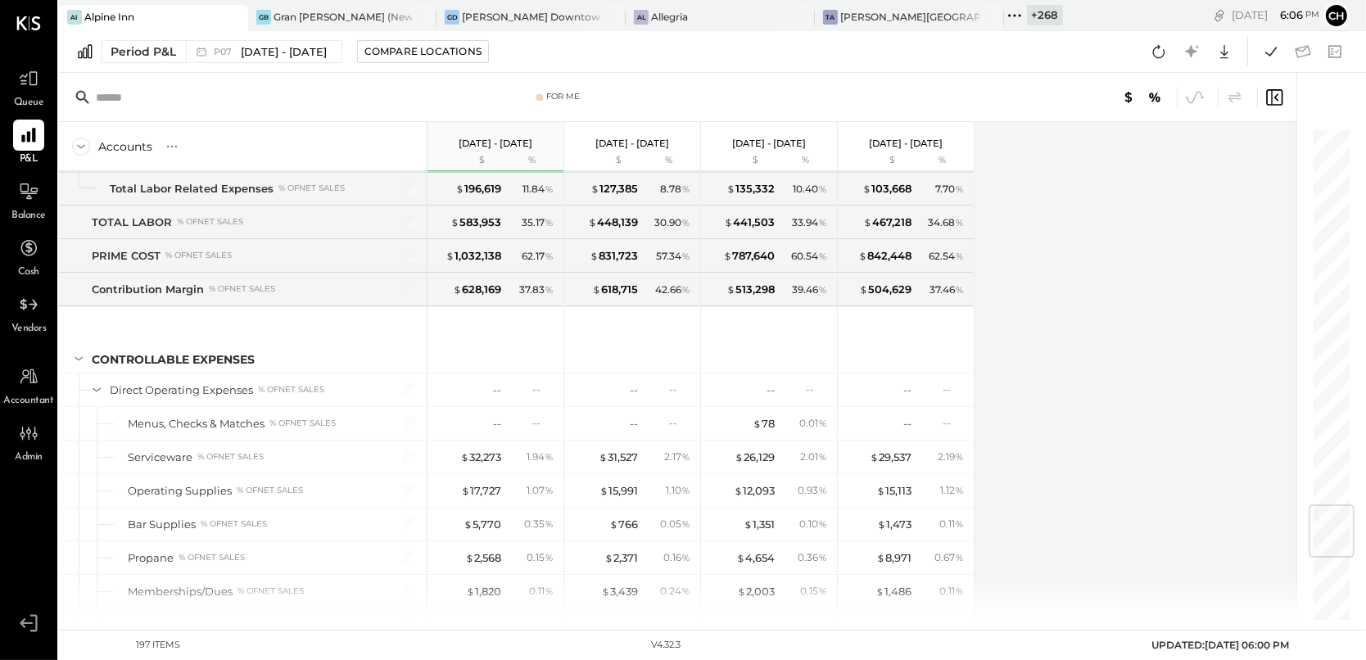
scroll to position [3596, 0]
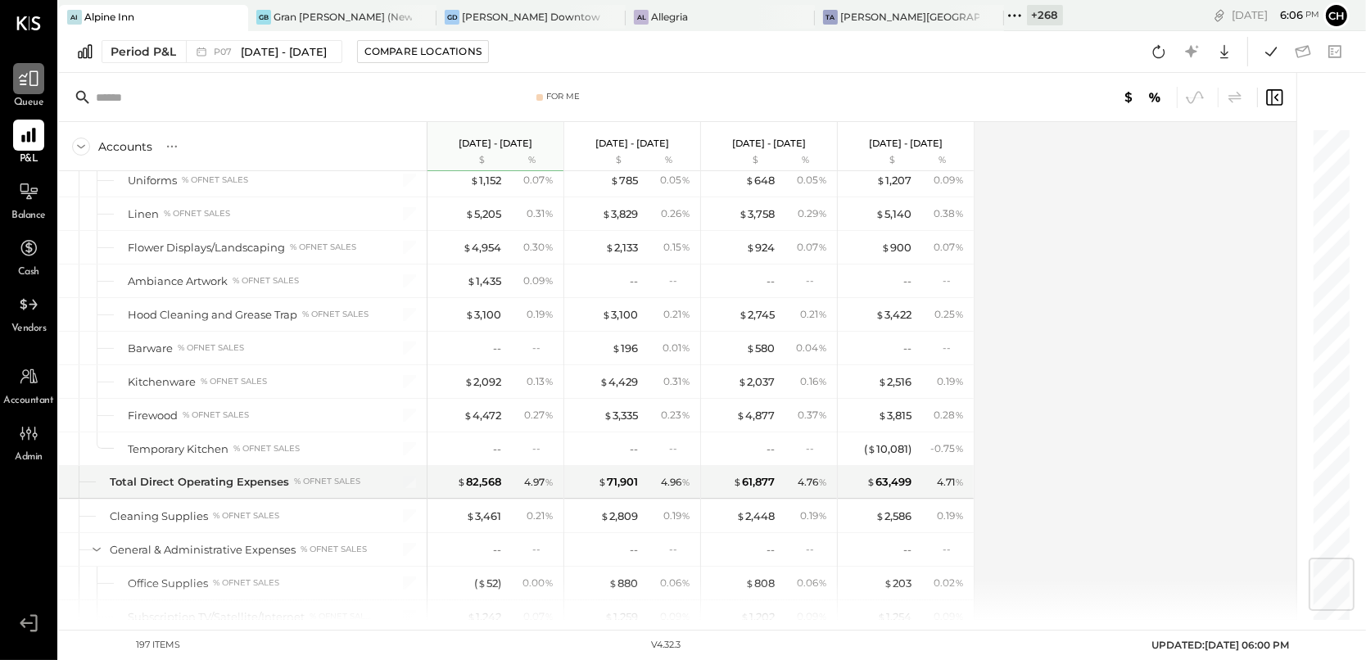
click at [28, 84] on icon at bounding box center [28, 78] width 21 height 21
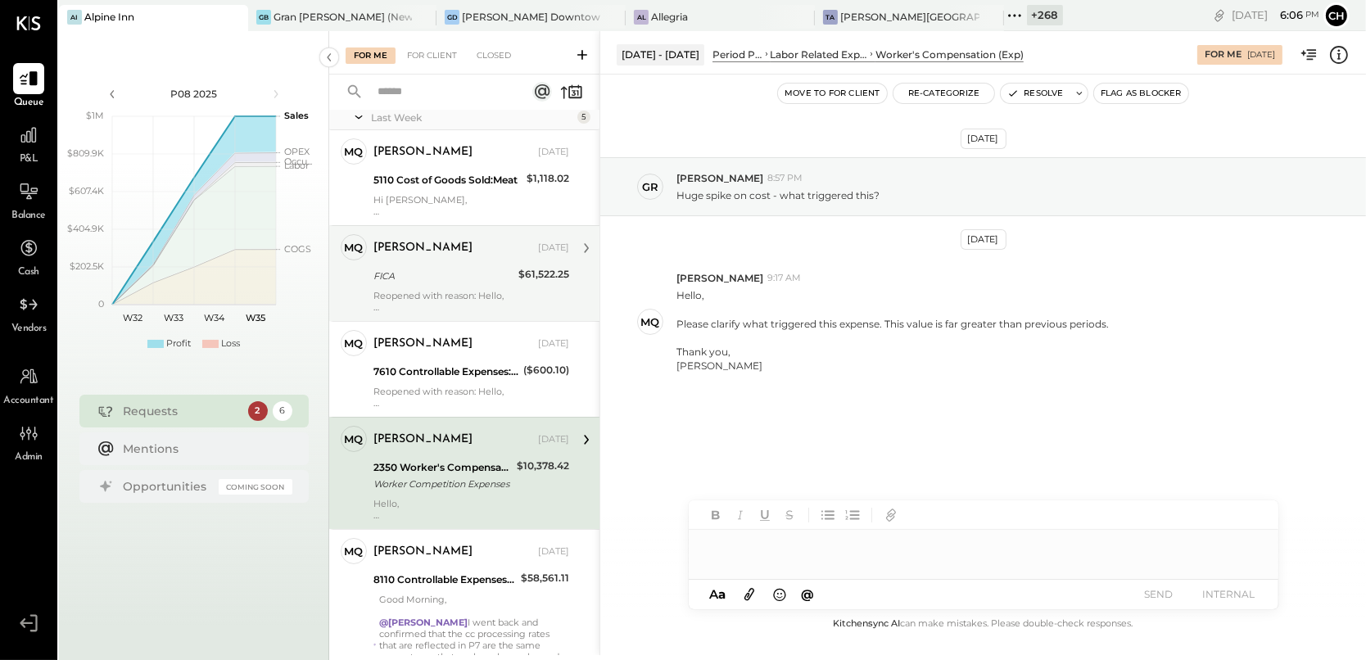
scroll to position [43, 0]
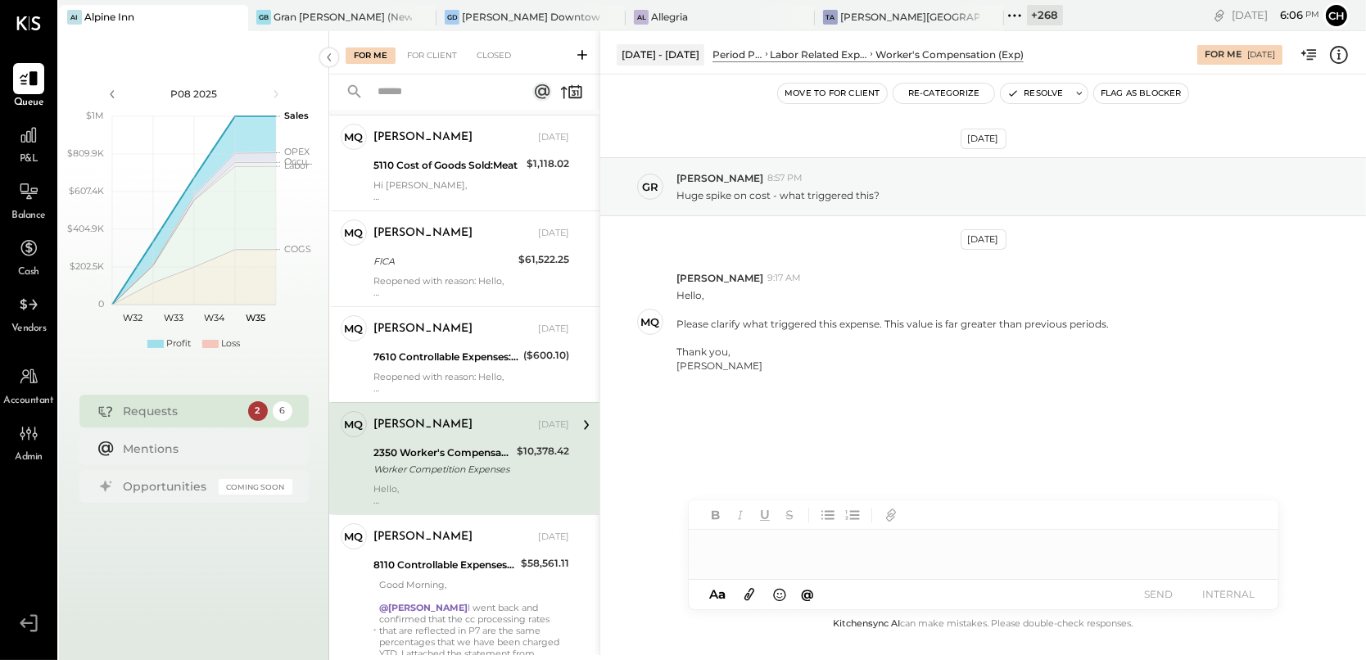
click at [490, 436] on div "[PERSON_NAME] [DATE]" at bounding box center [471, 425] width 196 height 28
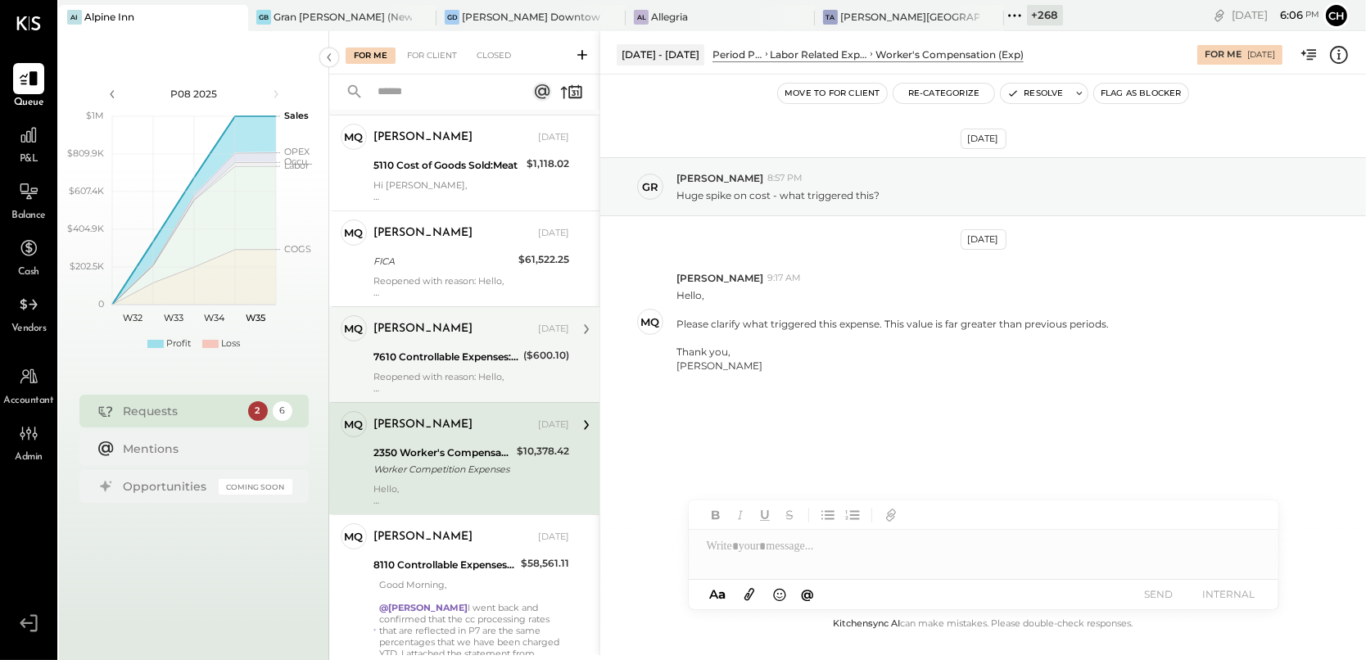
click at [482, 361] on div "7610 Controllable Expenses:Meals Research" at bounding box center [445, 357] width 145 height 16
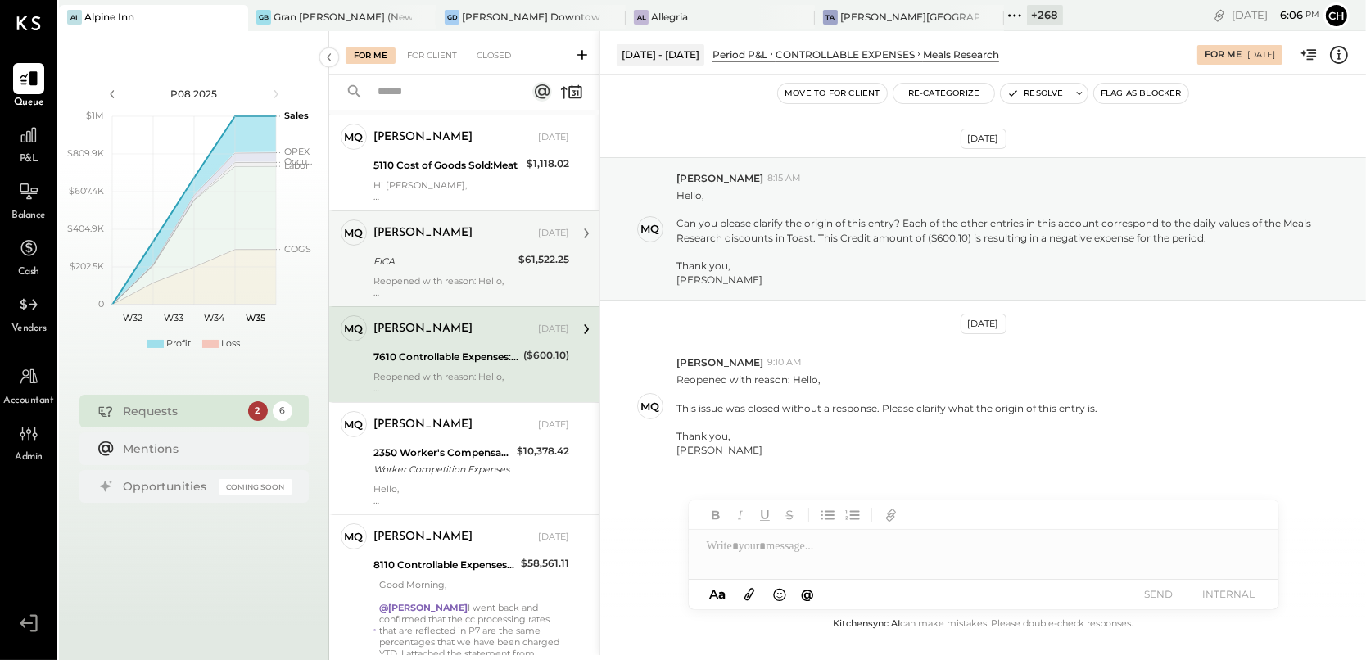
click at [467, 273] on div "[PERSON_NAME] [DATE] FICA $61,522.25 Reopened with reason: Hello, The flag open…" at bounding box center [471, 258] width 196 height 79
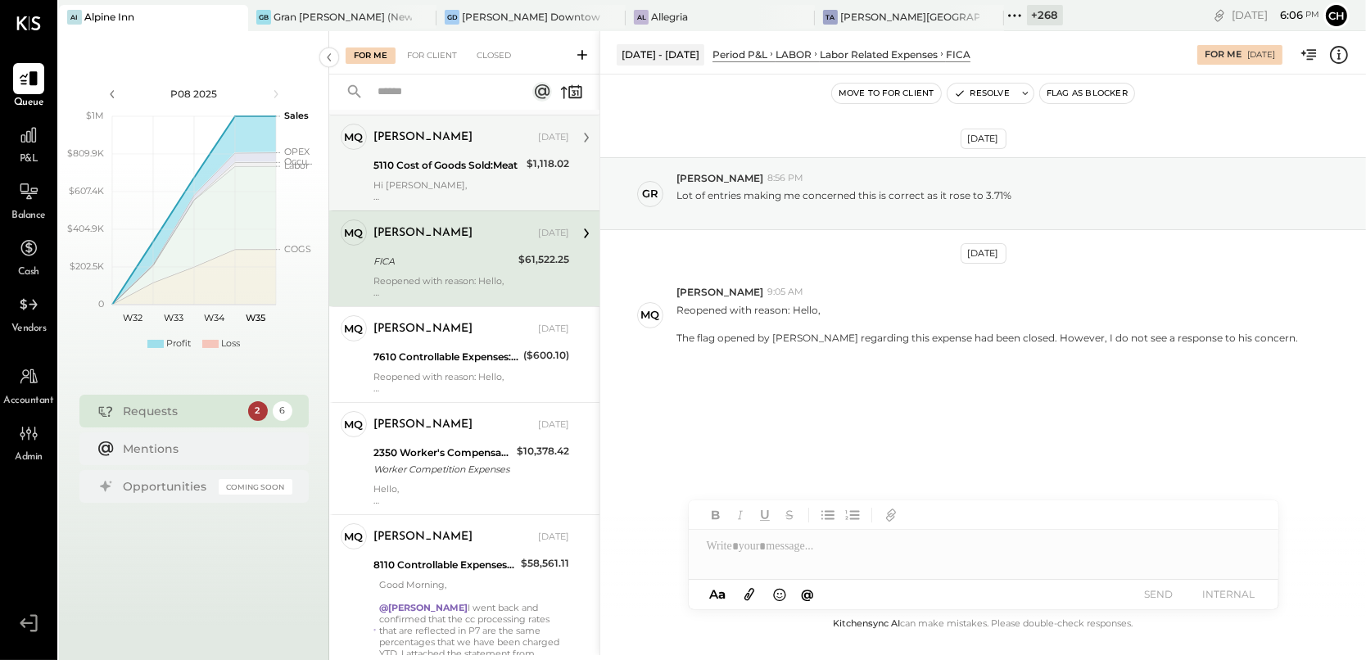
click at [462, 174] on div "[PERSON_NAME] [DATE] 5110 Cost of Goods Sold:Meat $1,118.02 Hi [PERSON_NAME], I…" at bounding box center [471, 163] width 196 height 79
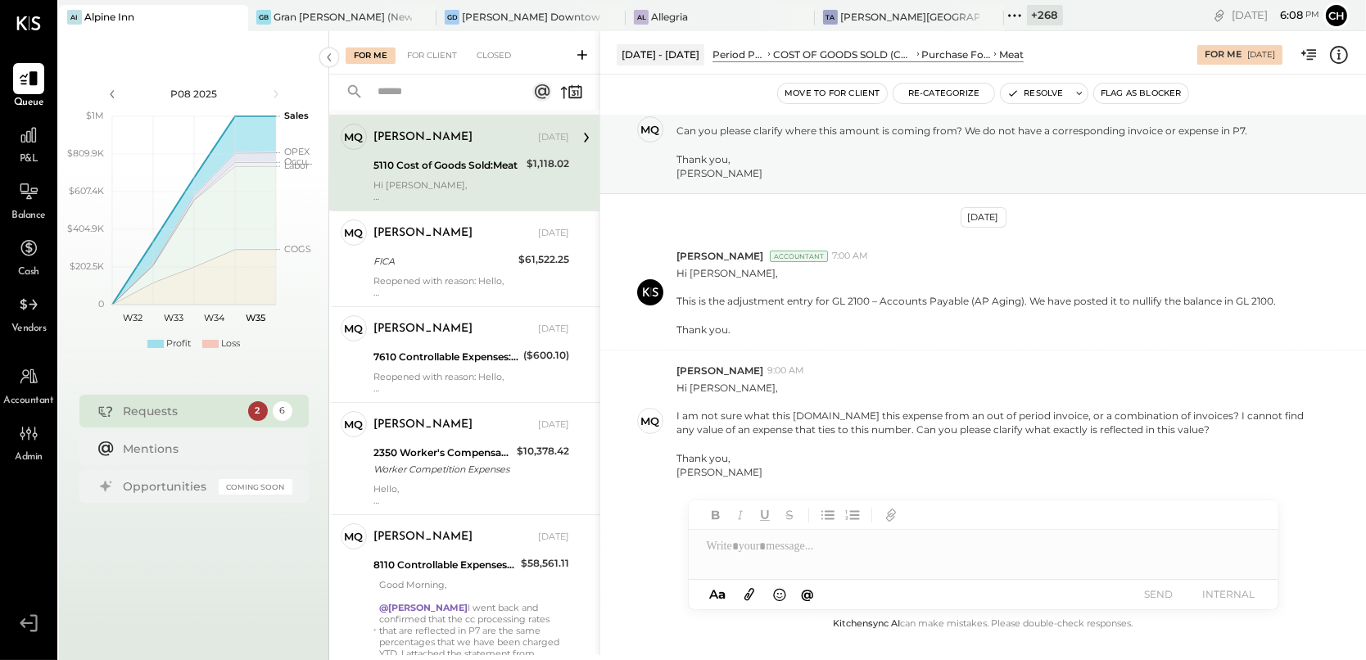
click at [1004, 7] on icon at bounding box center [1014, 15] width 21 height 21
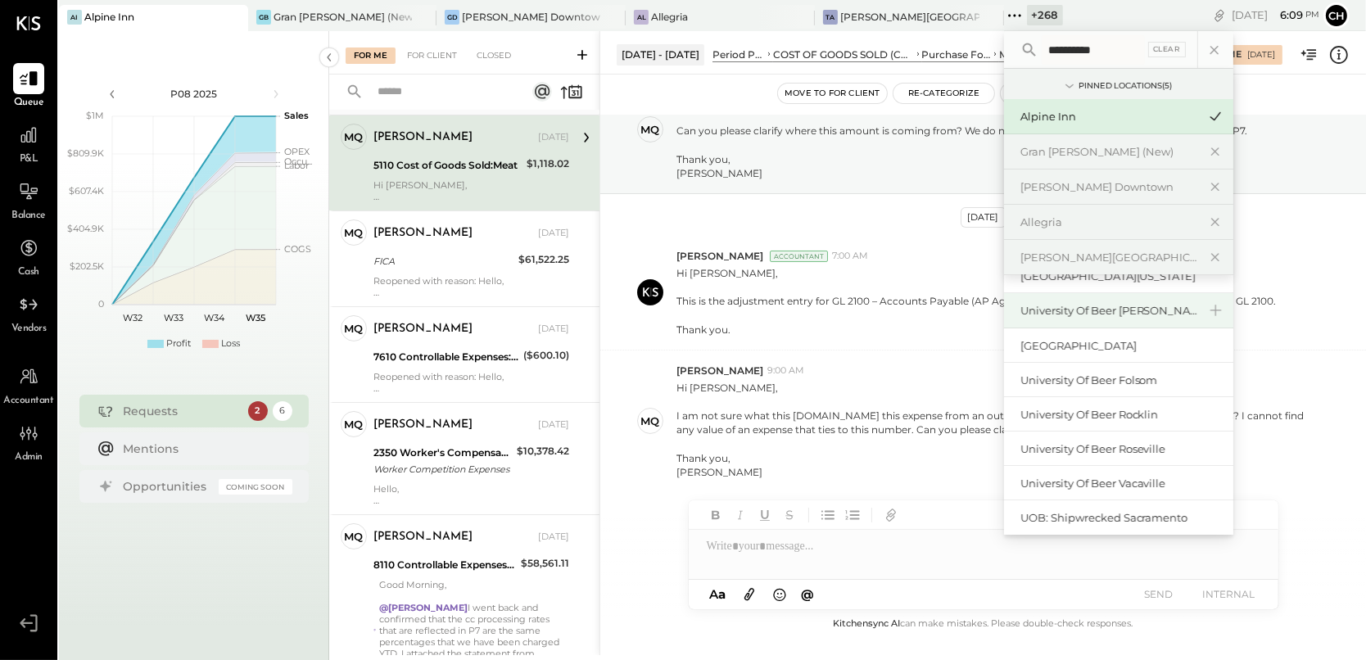
scroll to position [0, 0]
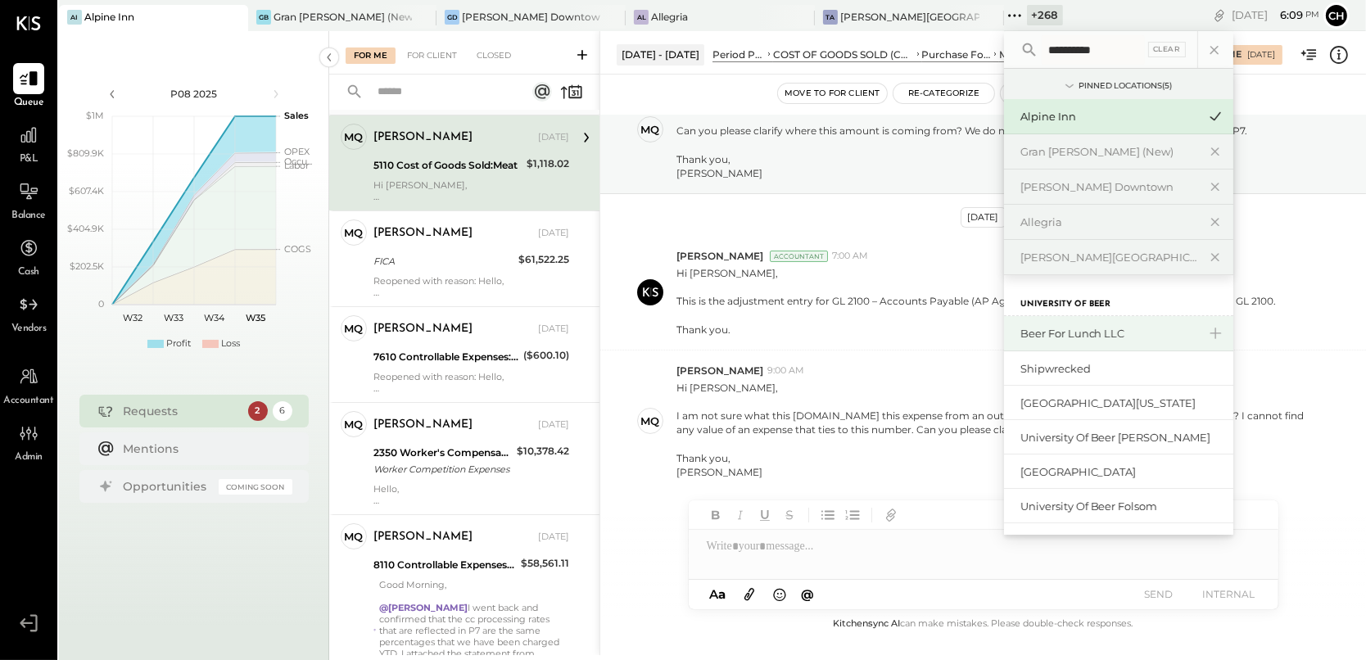
type input "**********"
click at [1020, 336] on div "Beer for Lunch LLC" at bounding box center [1108, 334] width 177 height 16
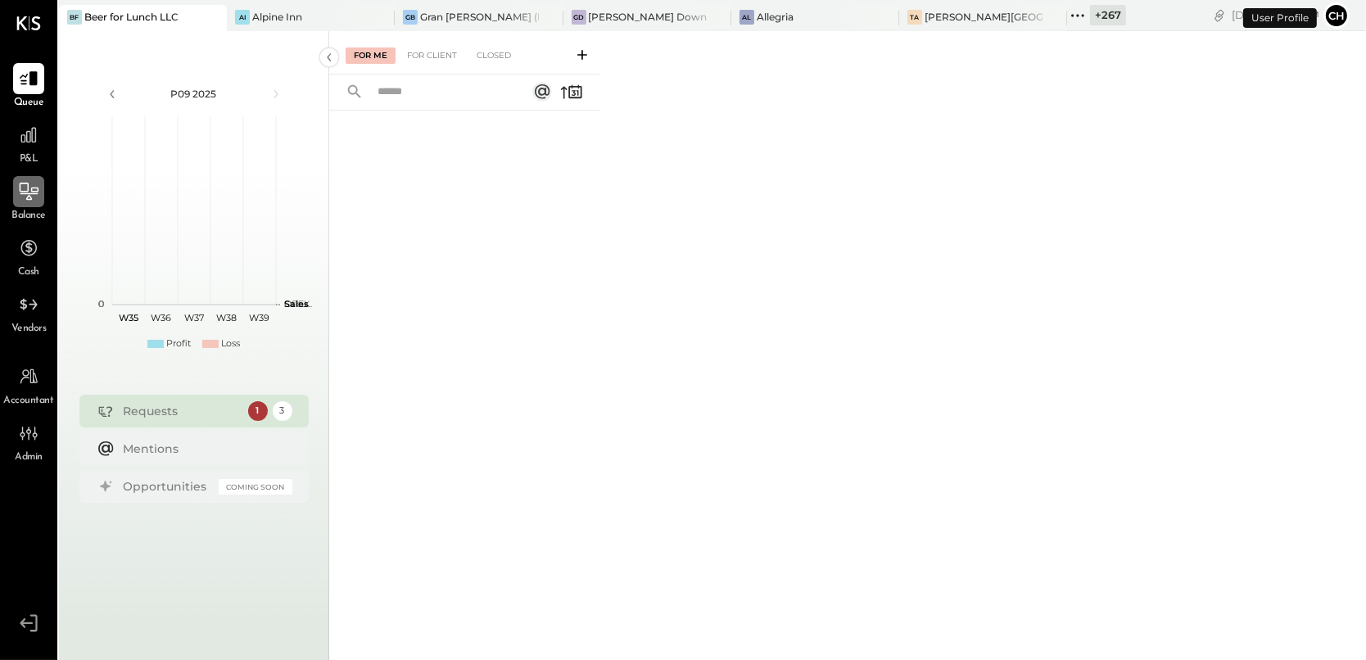
click at [32, 188] on icon at bounding box center [29, 191] width 19 height 17
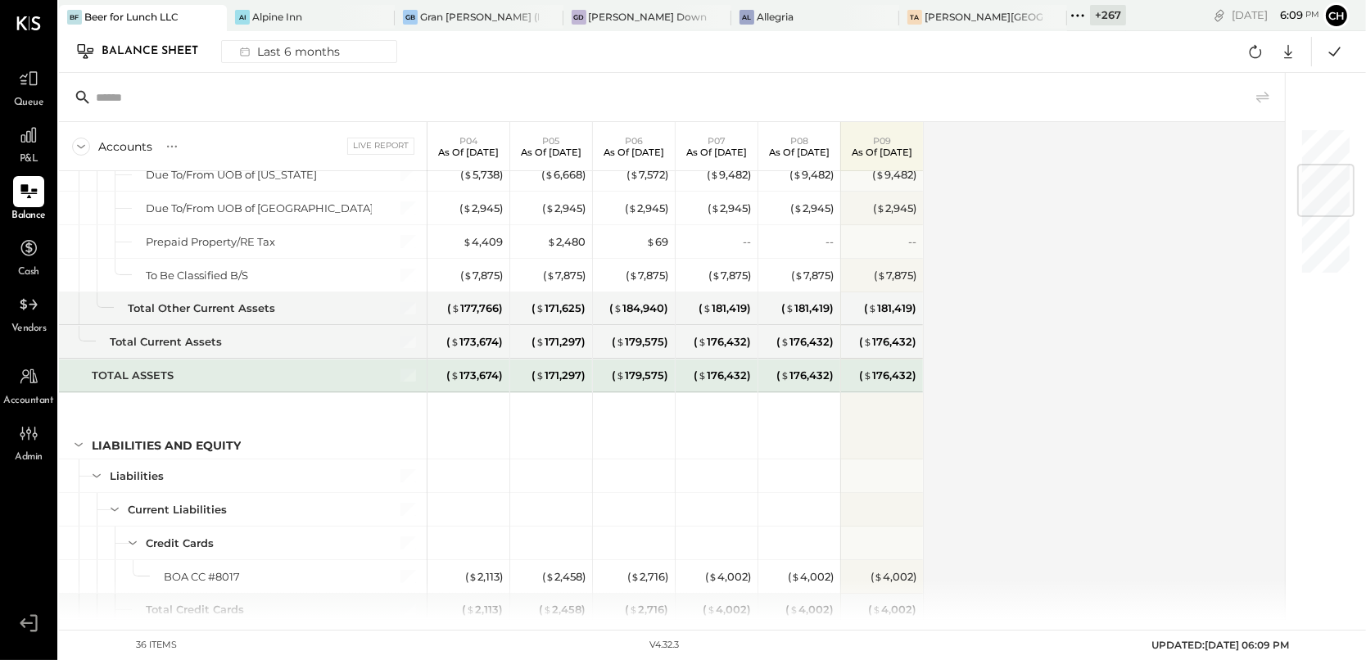
scroll to position [20, 0]
